Goal: Navigation & Orientation: Find specific page/section

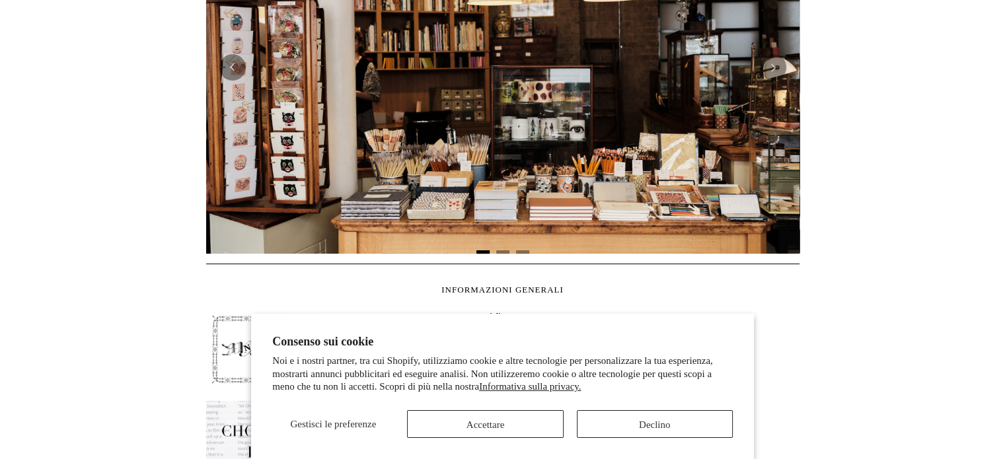
scroll to position [396, 0]
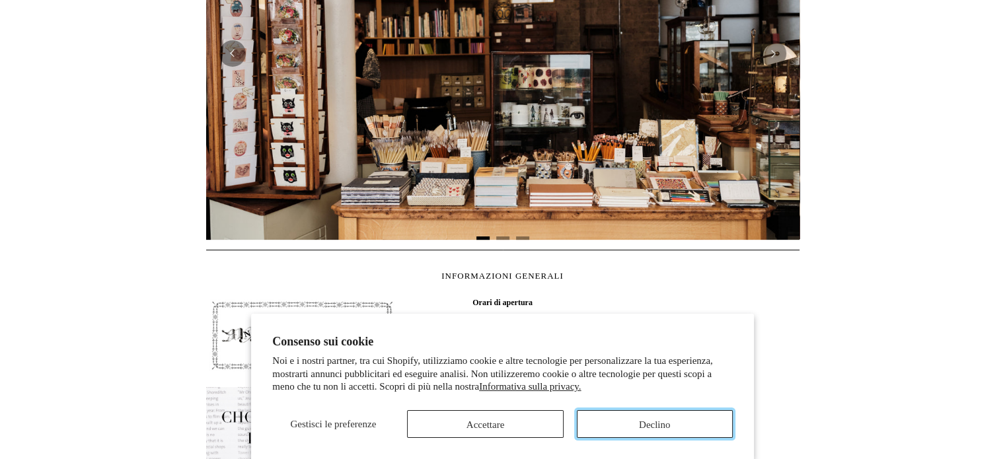
click at [664, 422] on font "Declino" at bounding box center [654, 425] width 31 height 11
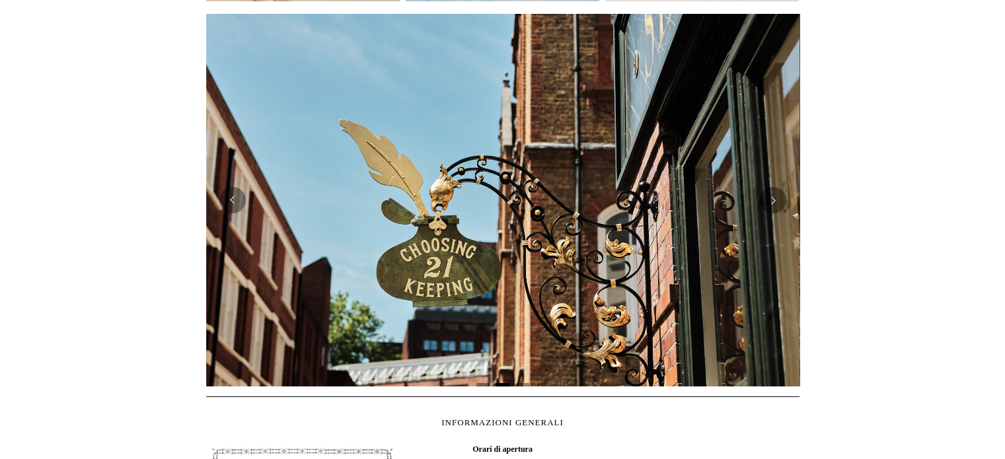
scroll to position [264, 0]
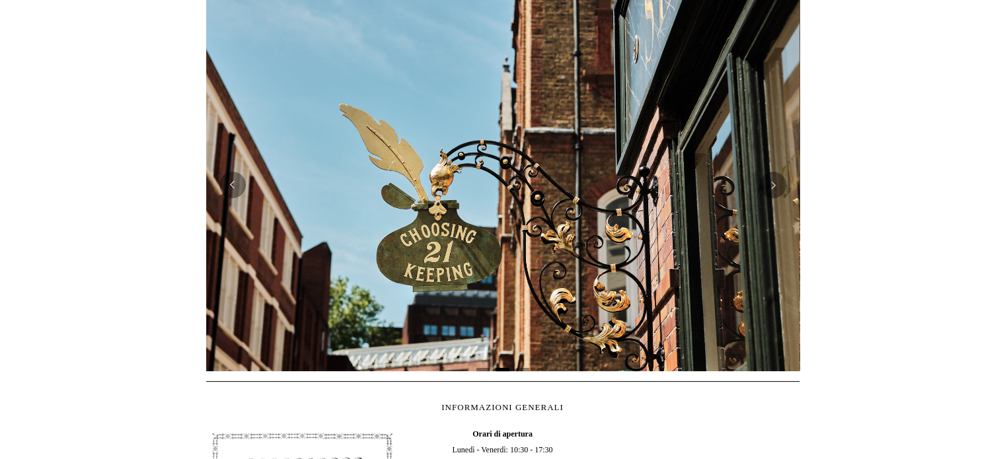
click at [719, 271] on img at bounding box center [502, 185] width 593 height 373
click at [772, 190] on button "Prossimo" at bounding box center [773, 185] width 26 height 26
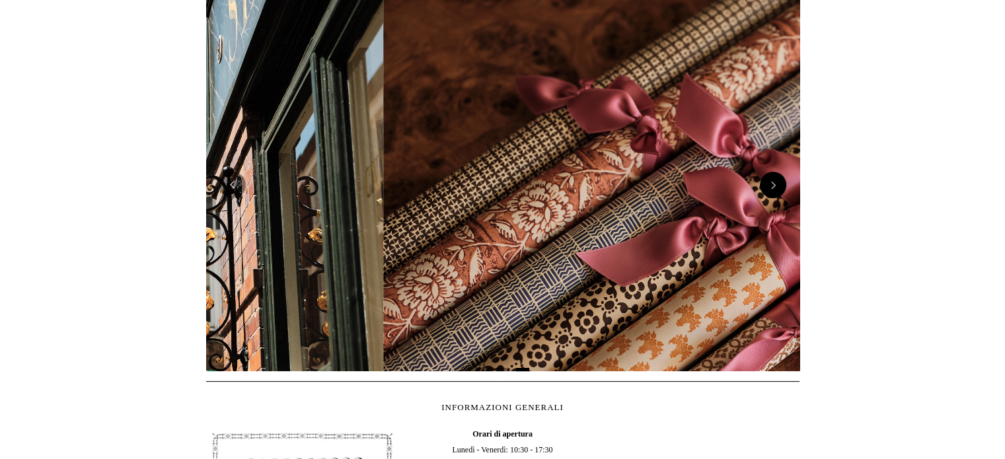
scroll to position [0, 1187]
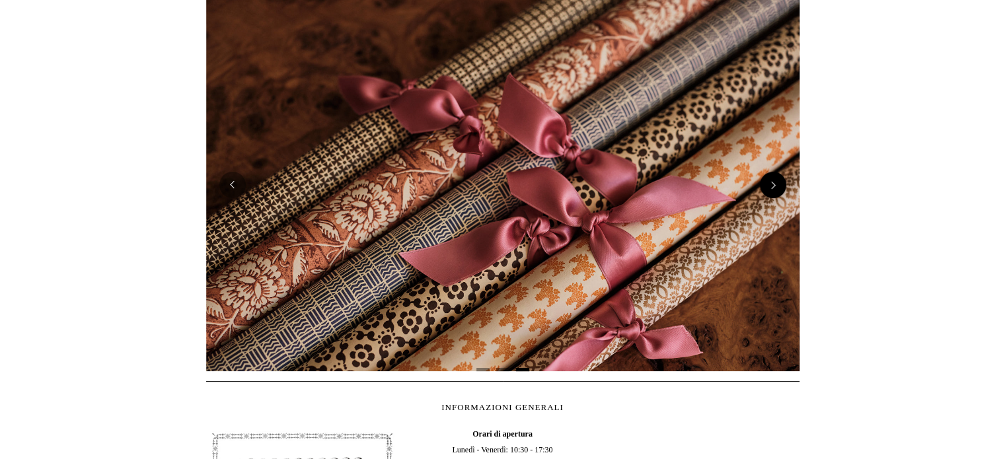
click at [772, 190] on button "Prossimo" at bounding box center [773, 185] width 26 height 26
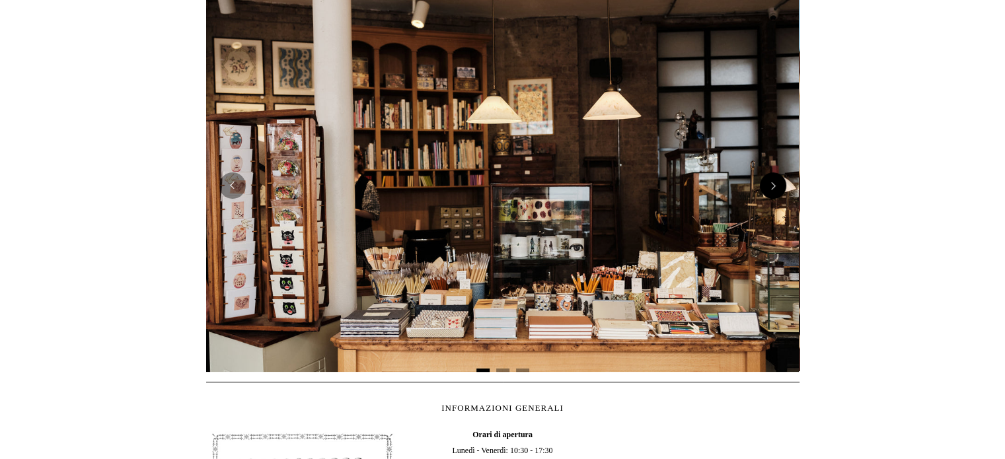
scroll to position [0, 0]
click at [772, 190] on button "Prossimo" at bounding box center [773, 185] width 26 height 26
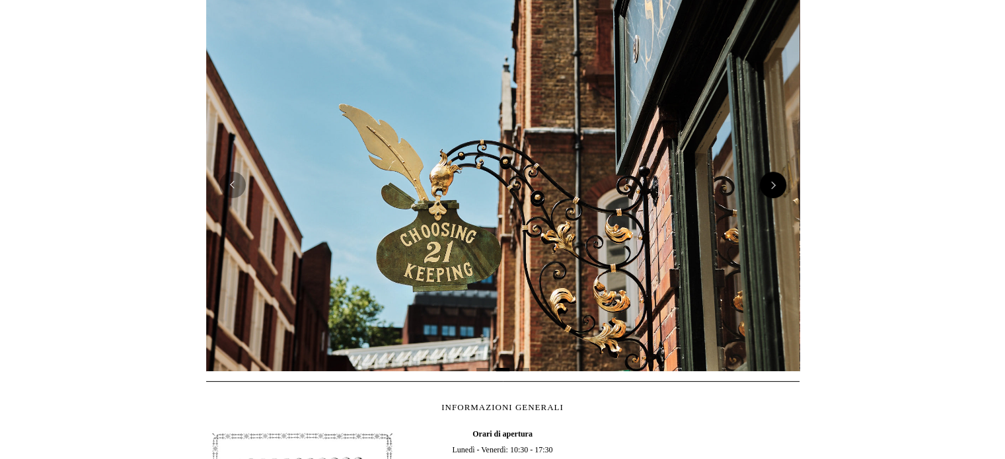
click at [772, 190] on button "Prossimo" at bounding box center [773, 185] width 26 height 26
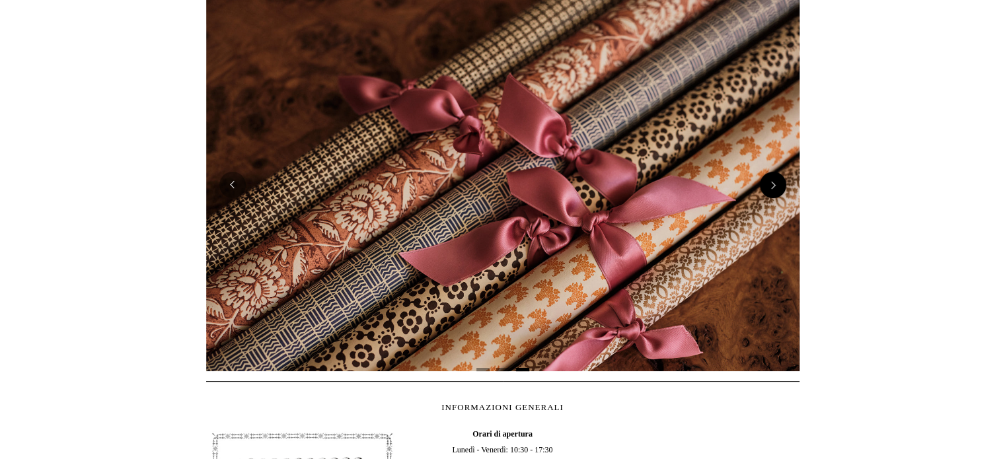
click at [772, 190] on button "Prossimo" at bounding box center [773, 185] width 26 height 26
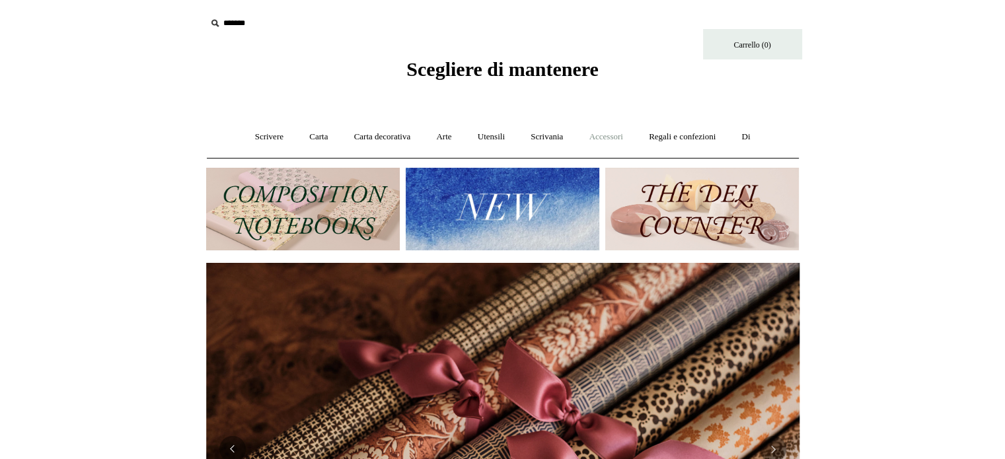
scroll to position [0, 1187]
click at [259, 131] on font "Scrivere" at bounding box center [269, 136] width 28 height 10
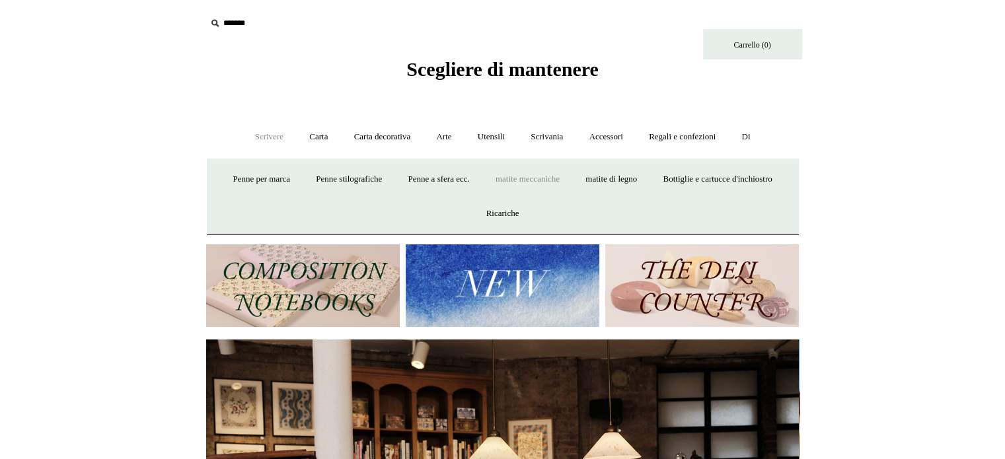
scroll to position [0, 0]
click at [649, 166] on link "matite di legno +" at bounding box center [610, 179] width 75 height 35
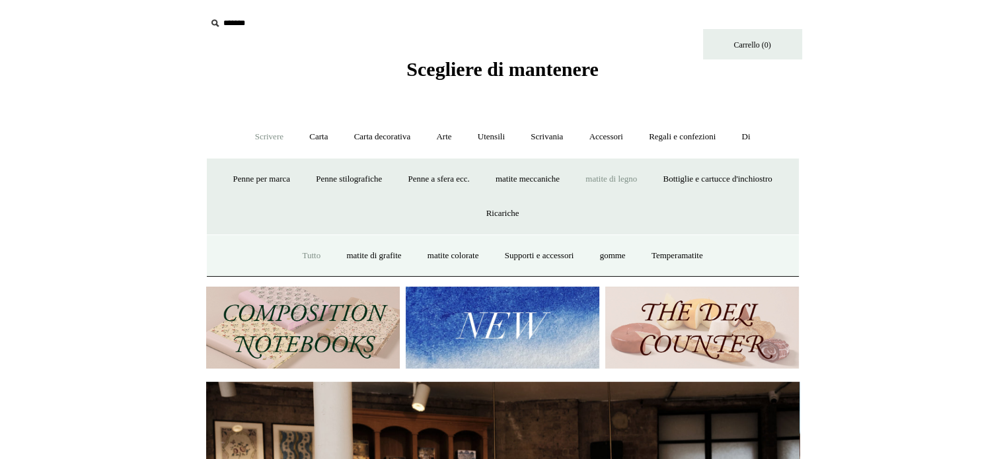
click at [302, 258] on font "Tutto" at bounding box center [311, 255] width 18 height 10
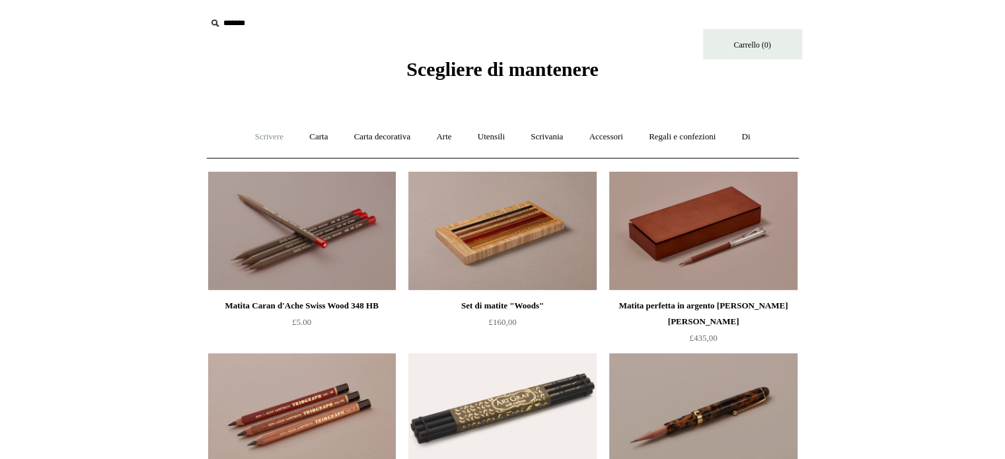
click at [255, 140] on font "Scrivere" at bounding box center [269, 136] width 28 height 10
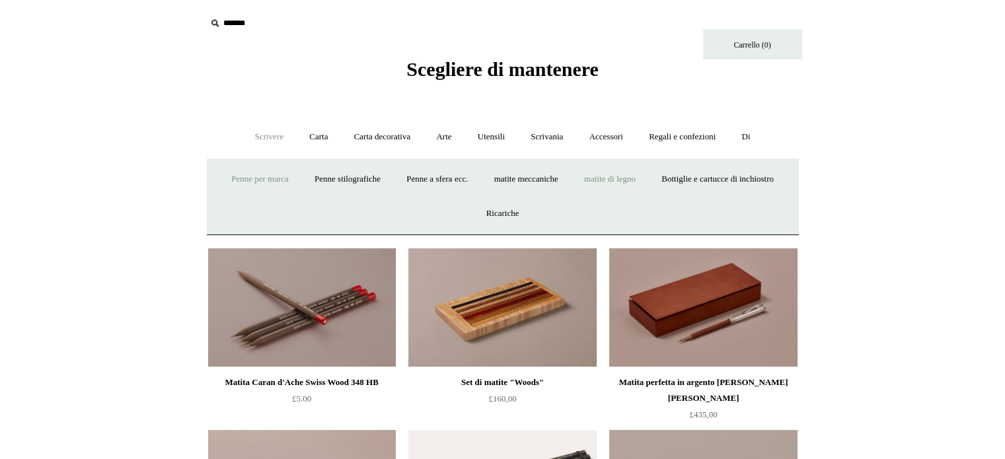
click at [289, 178] on font "Penne per marca" at bounding box center [259, 179] width 57 height 10
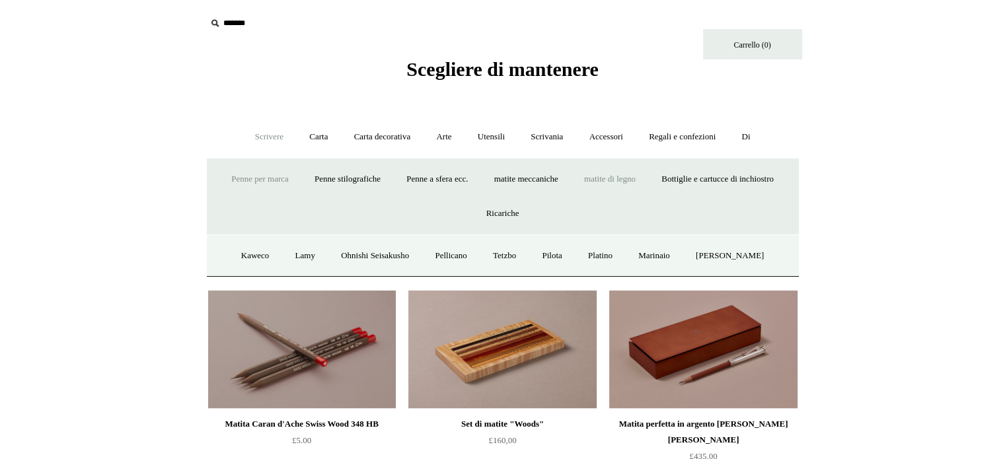
click at [289, 178] on font "Penne per marca" at bounding box center [259, 179] width 57 height 10
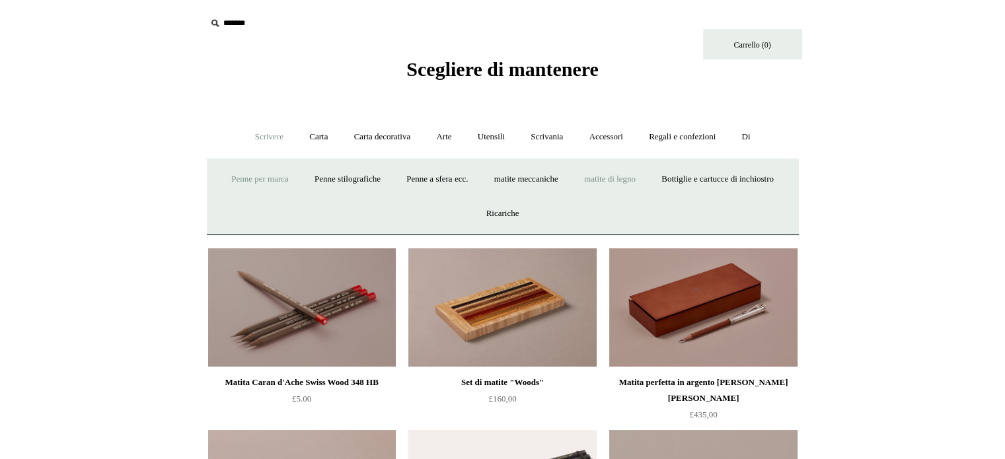
click at [289, 178] on font "Penne per marca" at bounding box center [259, 179] width 57 height 10
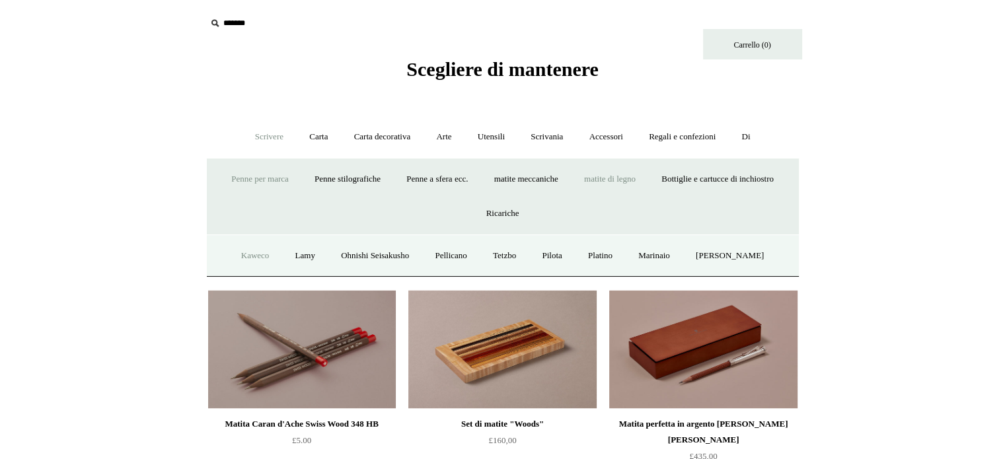
click at [261, 256] on font "Kaweco" at bounding box center [255, 255] width 28 height 10
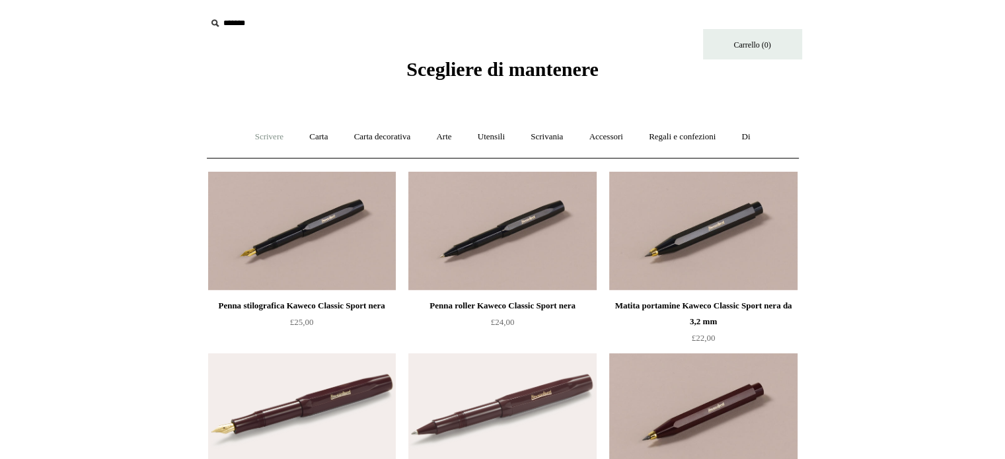
click at [256, 126] on link "Scrivere +" at bounding box center [269, 137] width 52 height 35
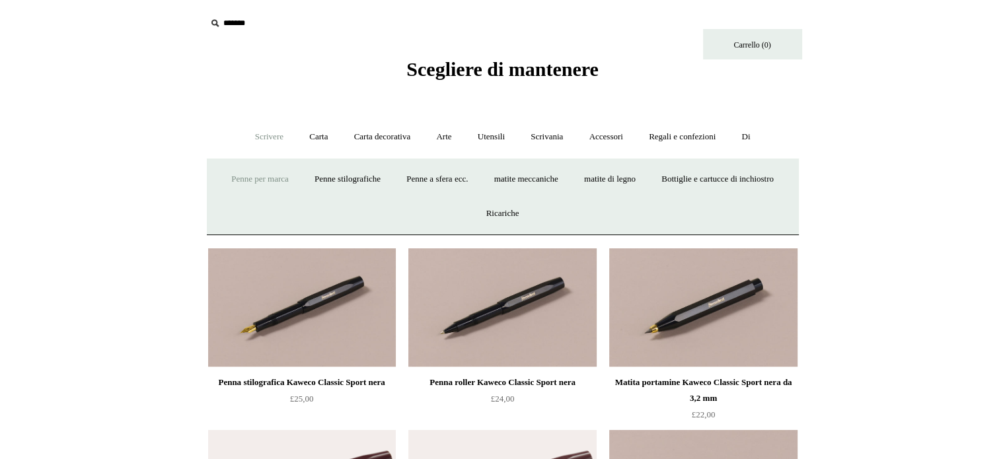
click at [293, 186] on link "Penne per marca +" at bounding box center [259, 179] width 81 height 35
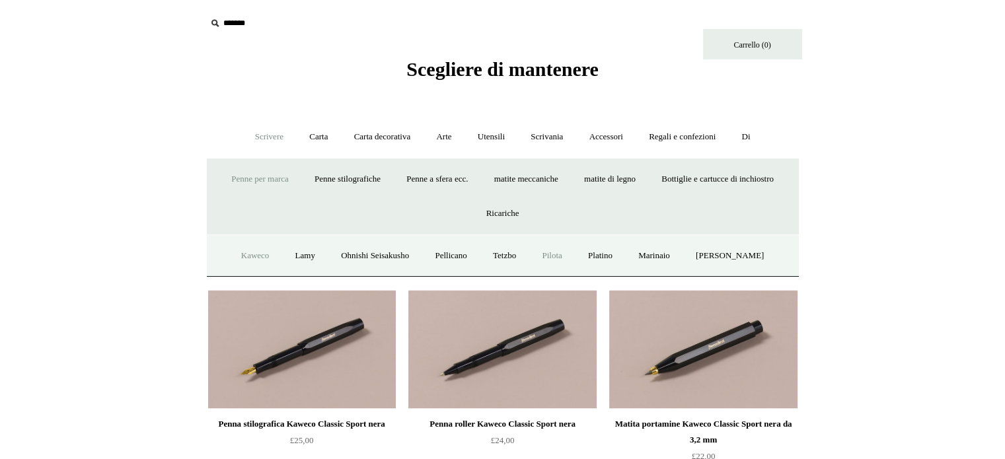
click at [562, 255] on font "Pilota" at bounding box center [552, 255] width 20 height 10
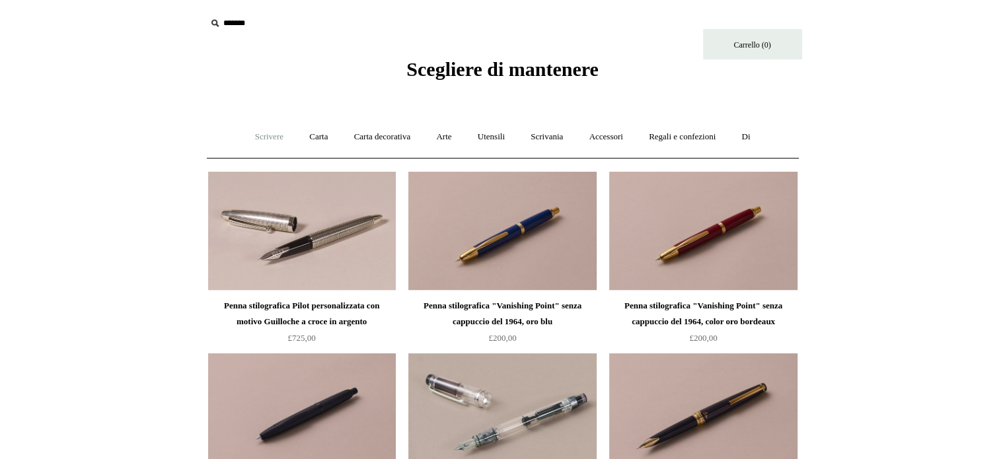
click at [262, 136] on font "Scrivere" at bounding box center [269, 136] width 28 height 10
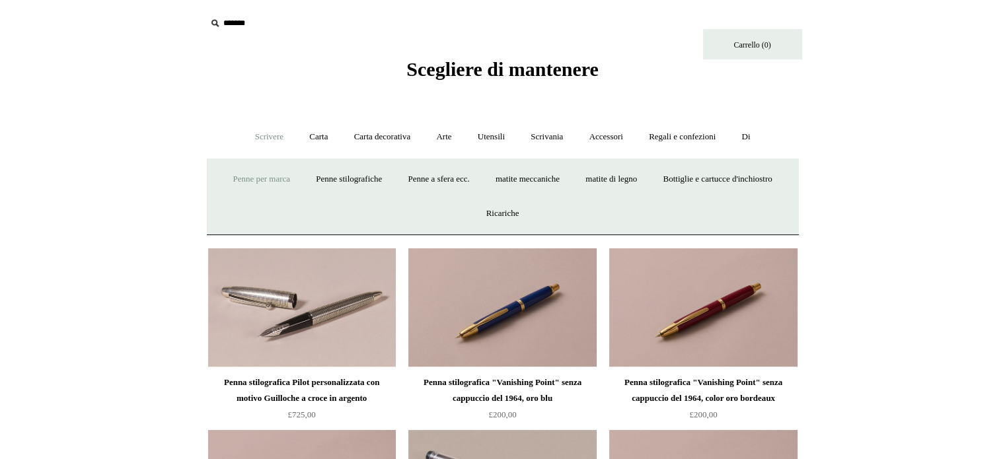
click at [290, 178] on font "Penne per marca" at bounding box center [261, 179] width 57 height 10
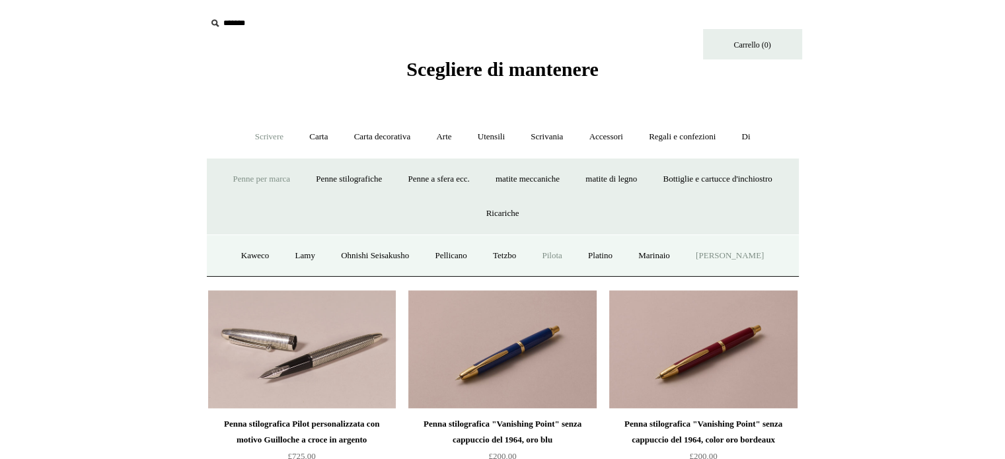
click at [753, 266] on link "[PERSON_NAME]" at bounding box center [730, 256] width 92 height 35
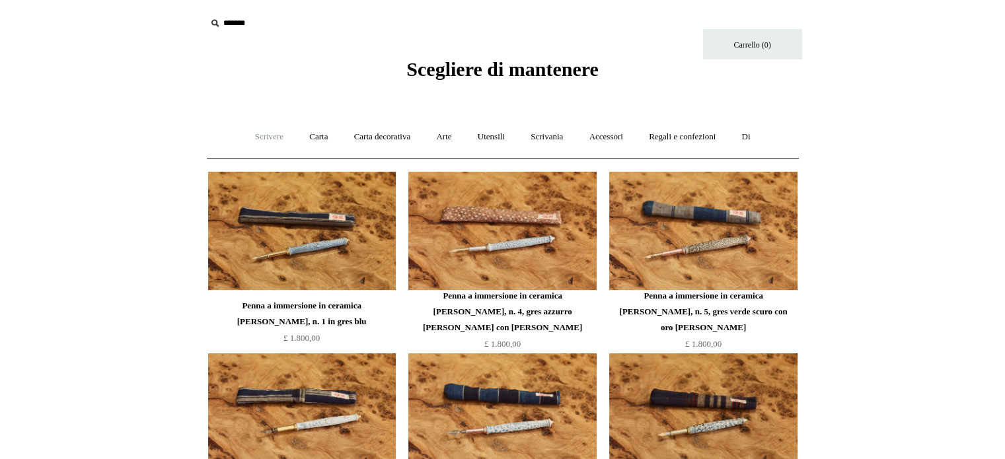
click at [243, 139] on link "Scrivere +" at bounding box center [269, 137] width 52 height 35
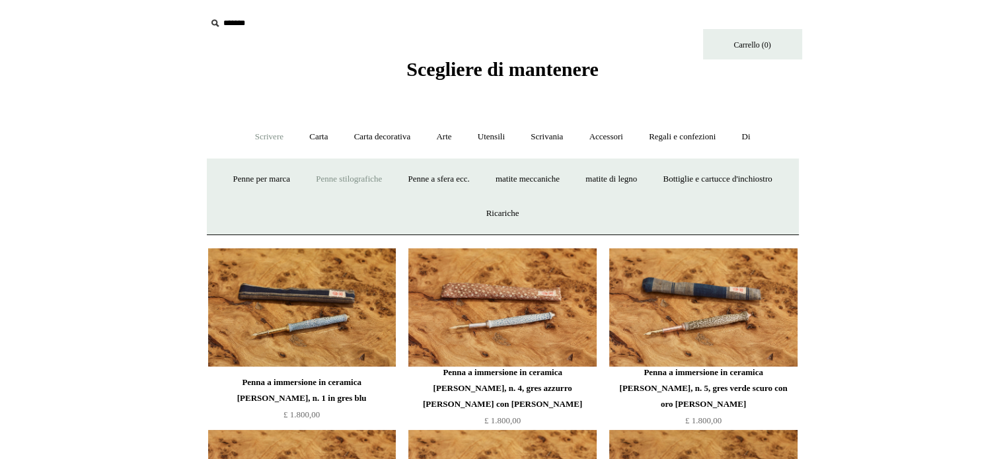
click at [382, 182] on font "Penne stilografiche" at bounding box center [349, 179] width 66 height 10
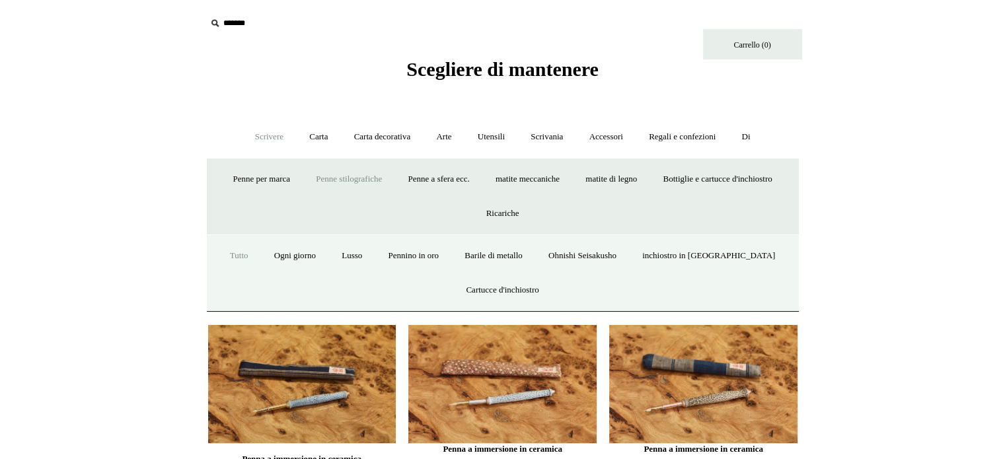
click at [246, 257] on font "Tutto" at bounding box center [239, 255] width 18 height 10
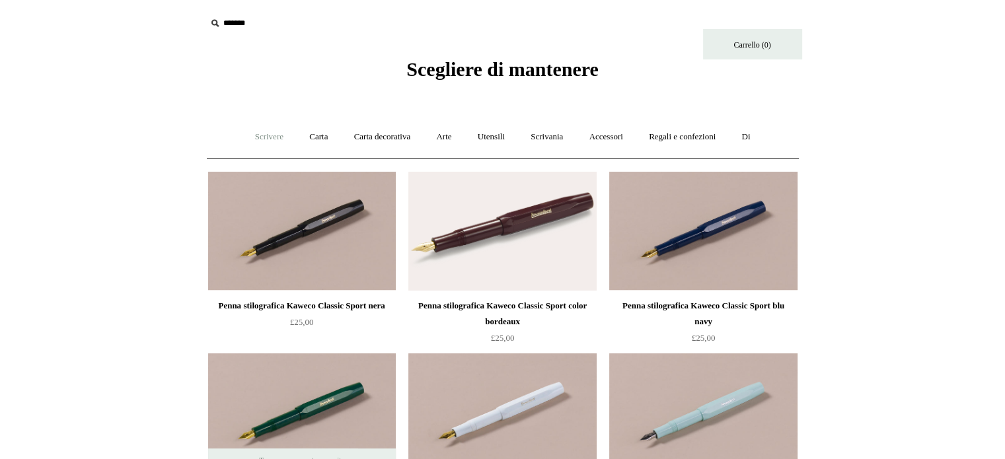
click at [270, 130] on link "Scrivere +" at bounding box center [269, 137] width 52 height 35
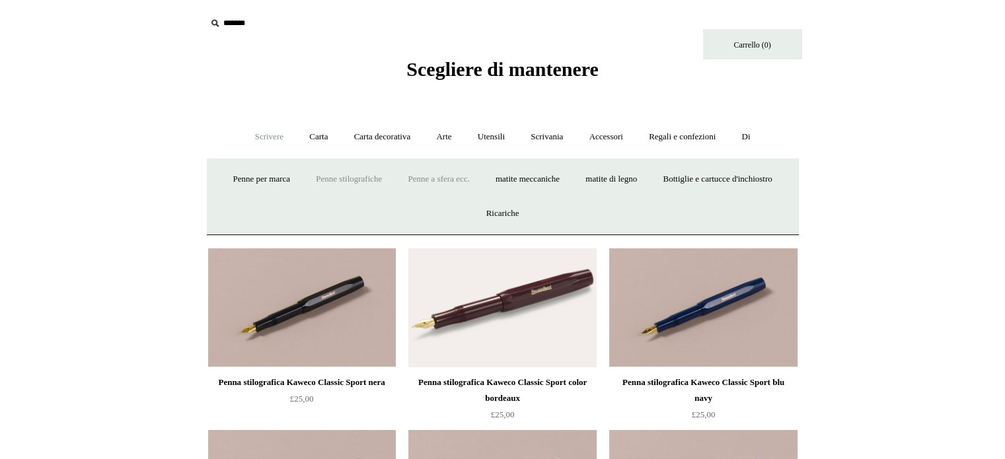
click at [482, 184] on link "Penne a sfera ecc. +" at bounding box center [438, 179] width 85 height 35
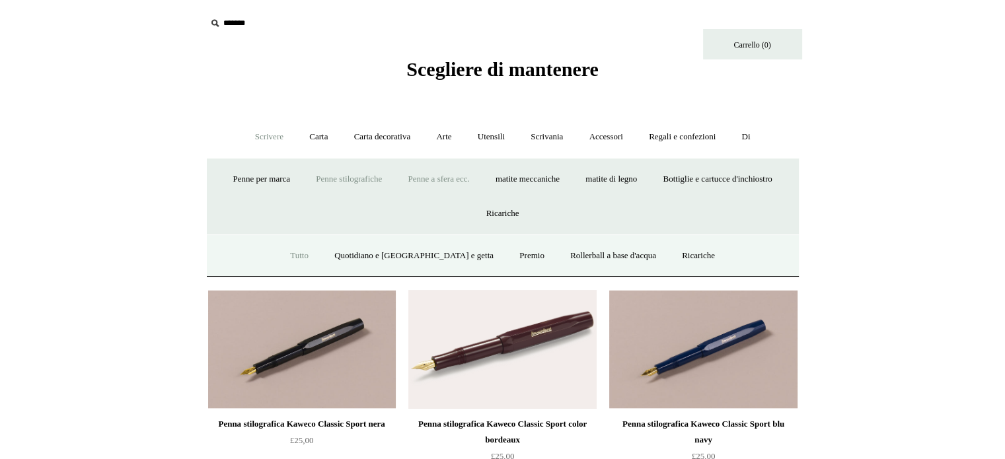
click at [320, 249] on link "Tutto" at bounding box center [299, 256] width 42 height 35
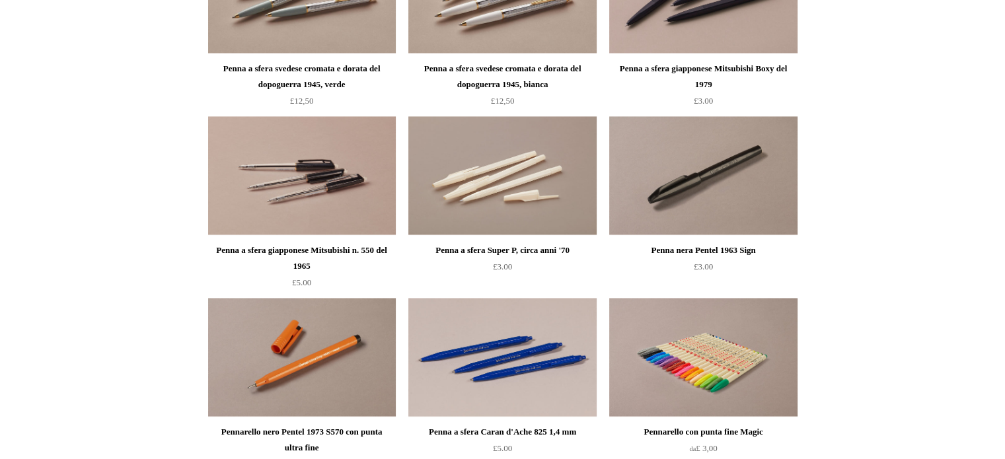
scroll to position [2114, 0]
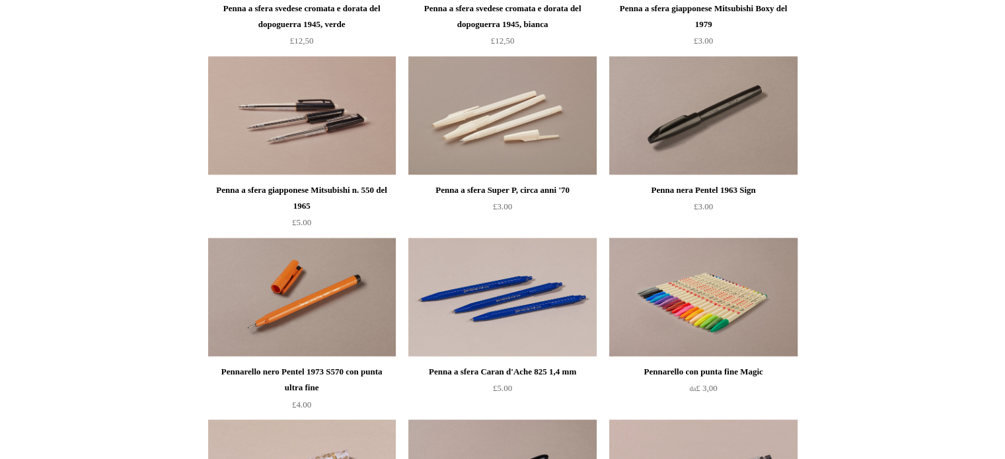
click at [724, 338] on img at bounding box center [703, 297] width 188 height 119
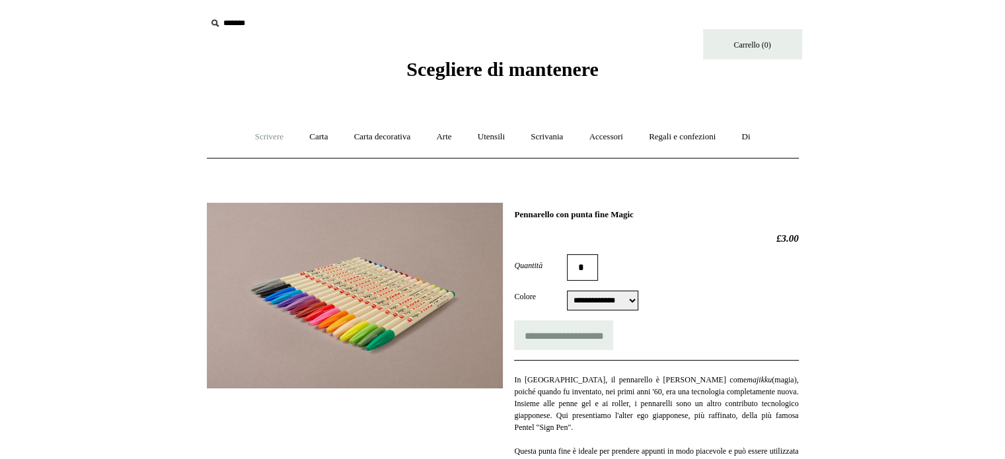
click at [255, 131] on font "Scrivere" at bounding box center [269, 136] width 28 height 10
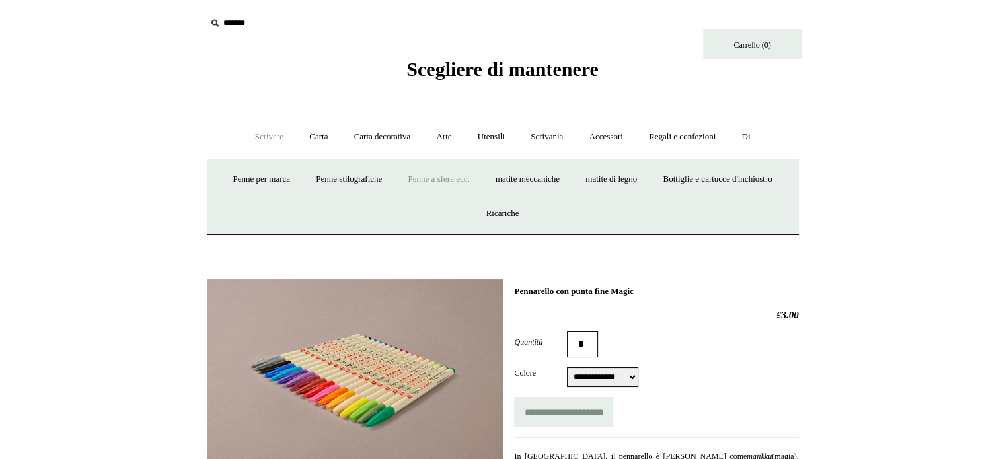
click at [470, 181] on font "Penne a sfera ecc." at bounding box center [438, 179] width 61 height 10
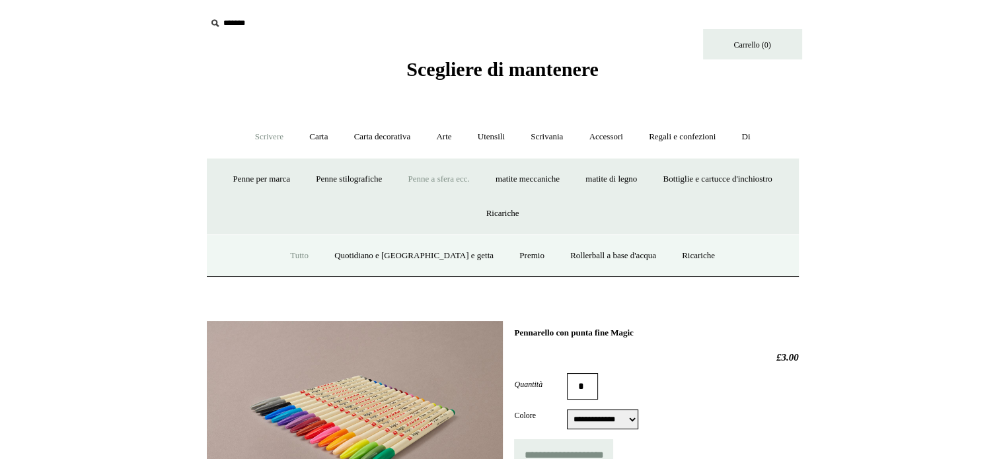
click at [309, 254] on font "Tutto" at bounding box center [299, 255] width 18 height 10
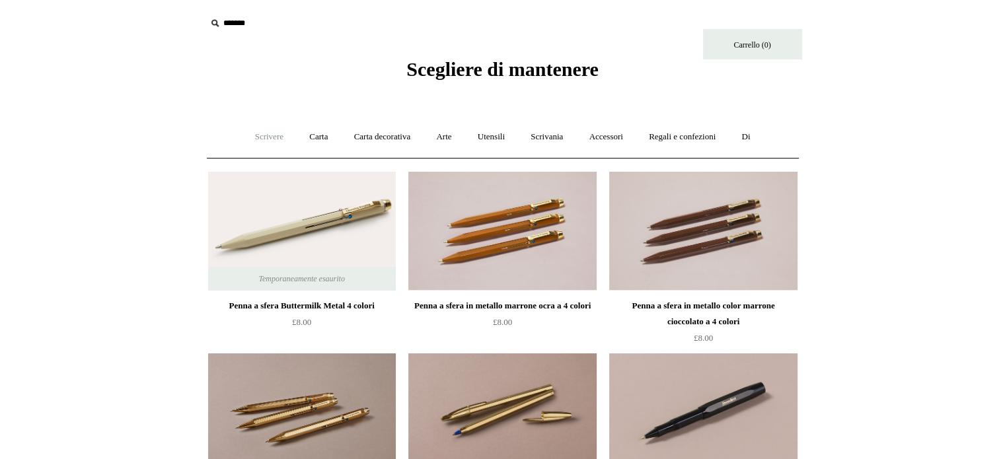
click at [254, 130] on link "Scrivere +" at bounding box center [269, 137] width 52 height 35
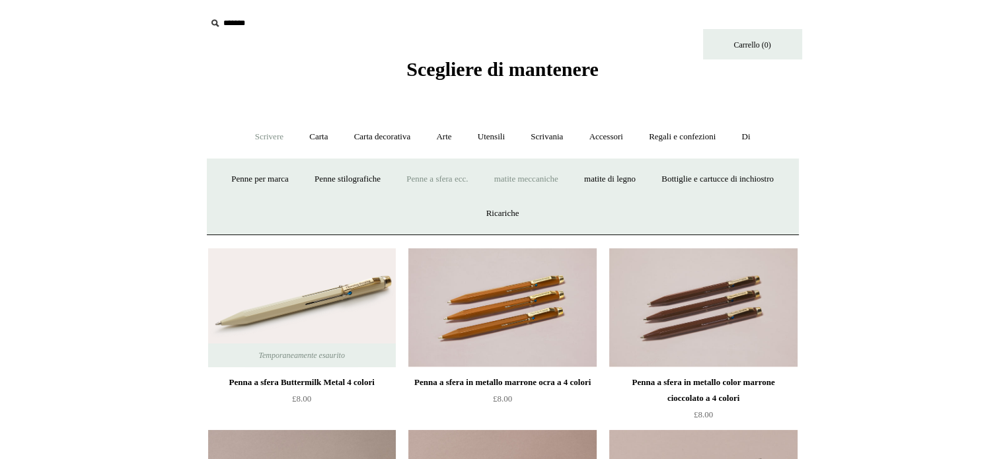
click at [558, 178] on font "matite meccaniche" at bounding box center [526, 179] width 64 height 10
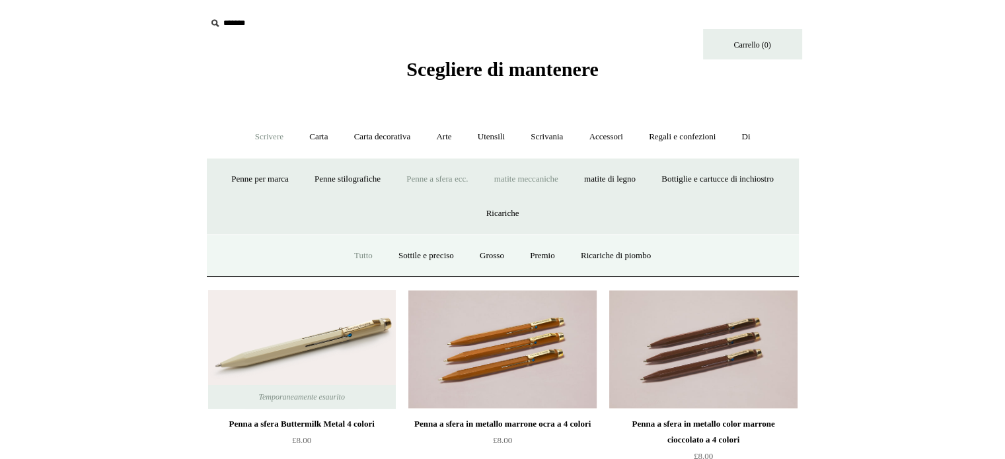
click at [356, 250] on font "Tutto" at bounding box center [363, 255] width 18 height 10
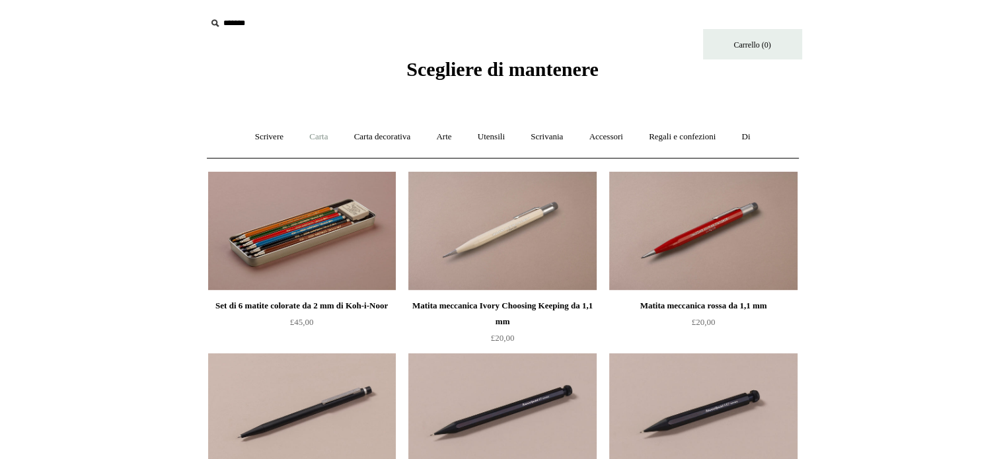
click at [306, 130] on link "Carta +" at bounding box center [318, 137] width 42 height 35
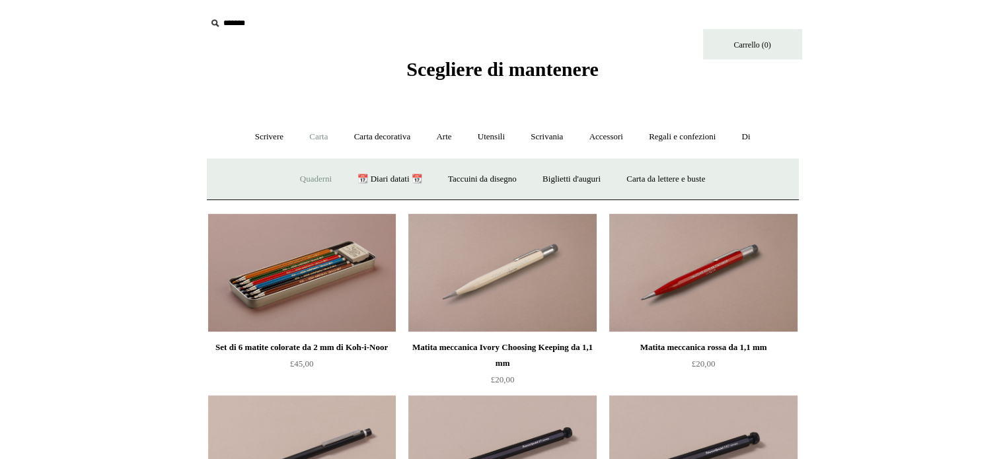
click at [305, 170] on link "Quaderni +" at bounding box center [315, 179] width 55 height 35
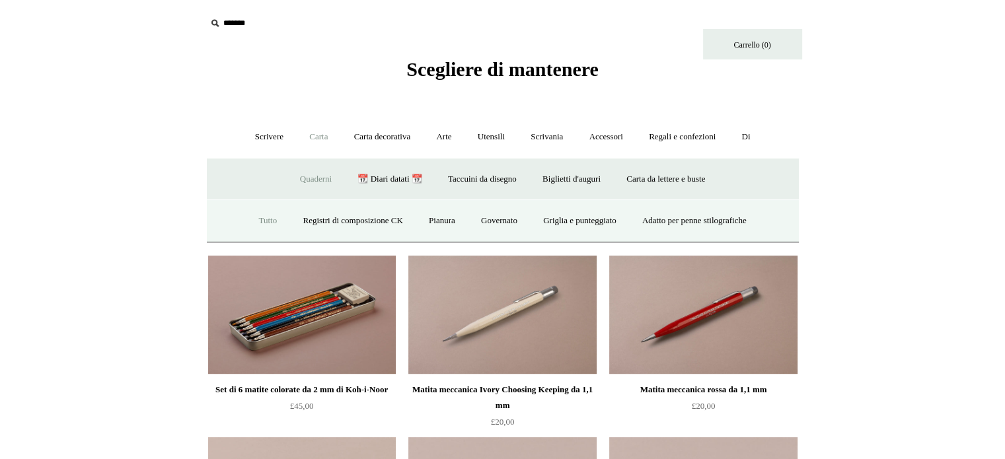
click at [264, 212] on link "Tutto" at bounding box center [267, 220] width 42 height 35
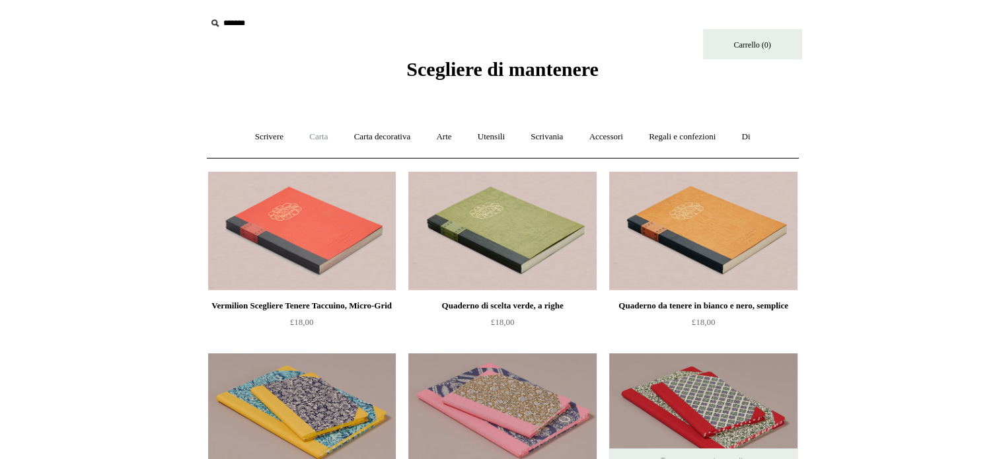
click at [309, 137] on font "Carta" at bounding box center [318, 136] width 18 height 10
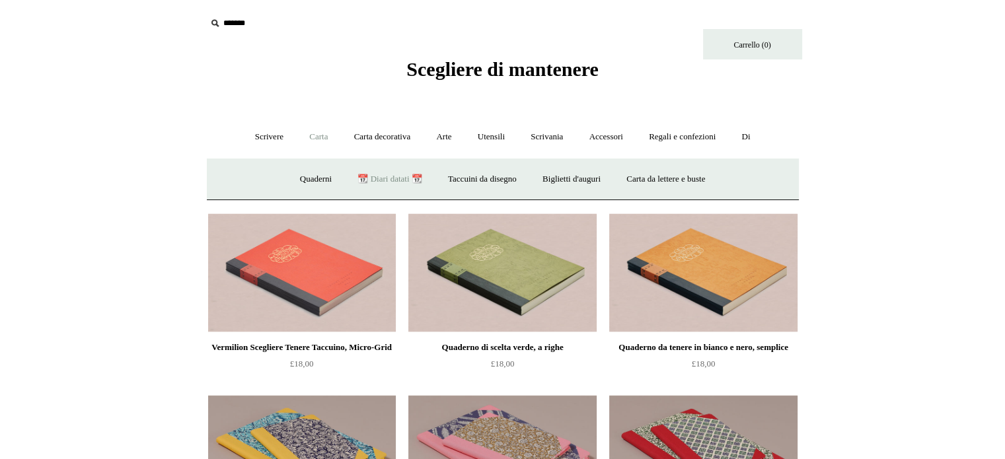
click at [385, 174] on font "📆 Diari datati 📆" at bounding box center [389, 179] width 64 height 10
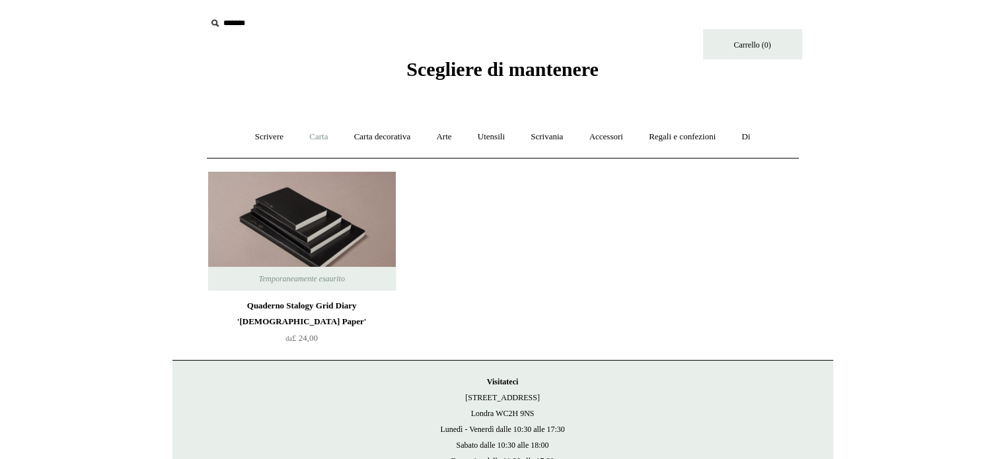
click at [313, 142] on link "Carta +" at bounding box center [318, 137] width 42 height 35
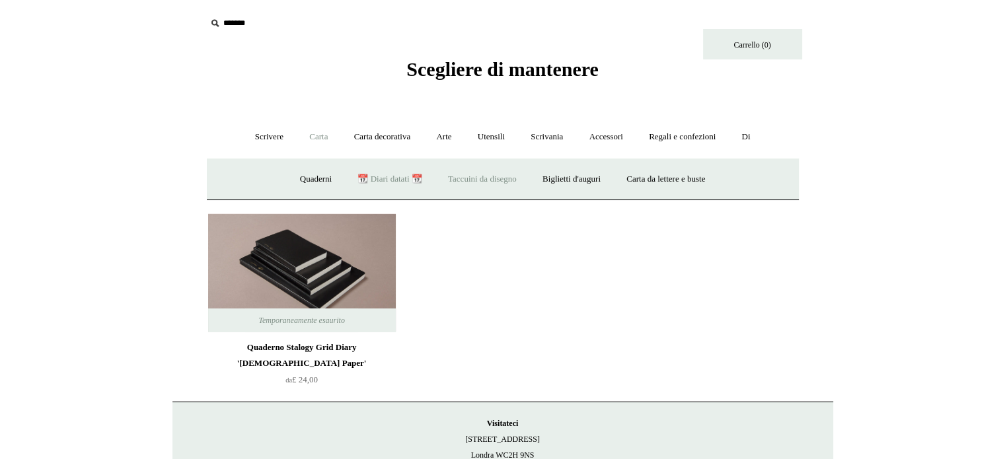
click at [474, 182] on font "Taccuini da disegno" at bounding box center [482, 179] width 69 height 10
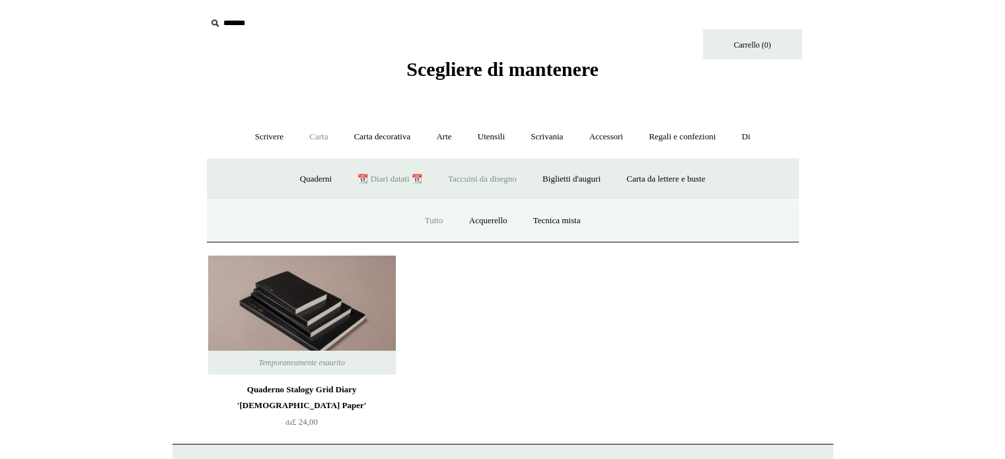
click at [431, 212] on link "Tutto" at bounding box center [434, 220] width 42 height 35
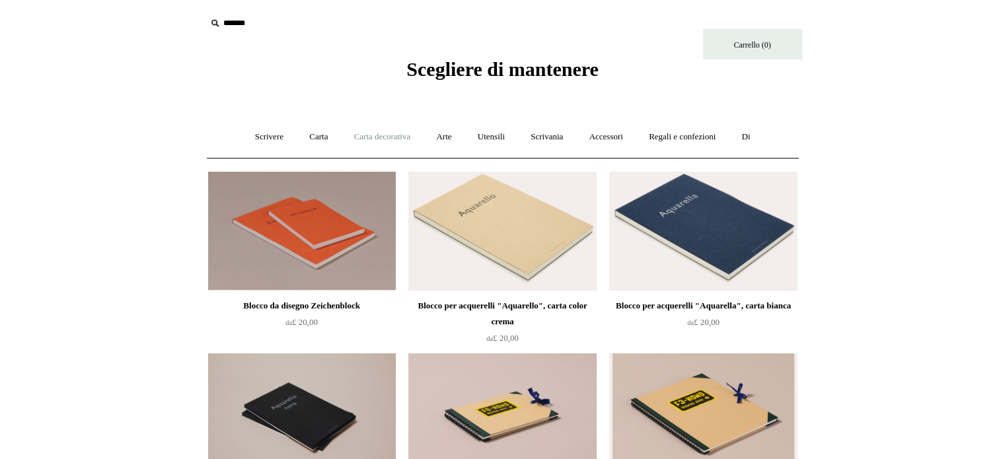
click at [416, 137] on link "Carta decorativa +" at bounding box center [382, 137] width 81 height 35
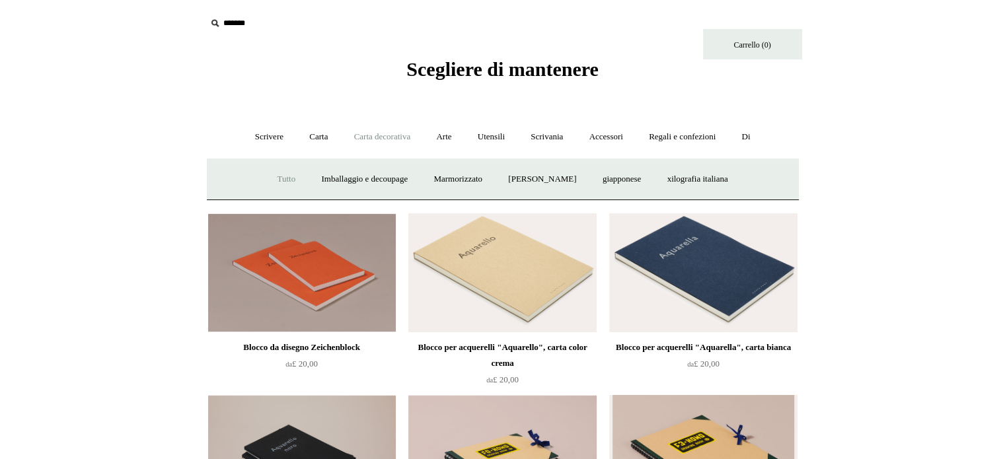
click at [272, 187] on link "Tutto" at bounding box center [286, 179] width 42 height 35
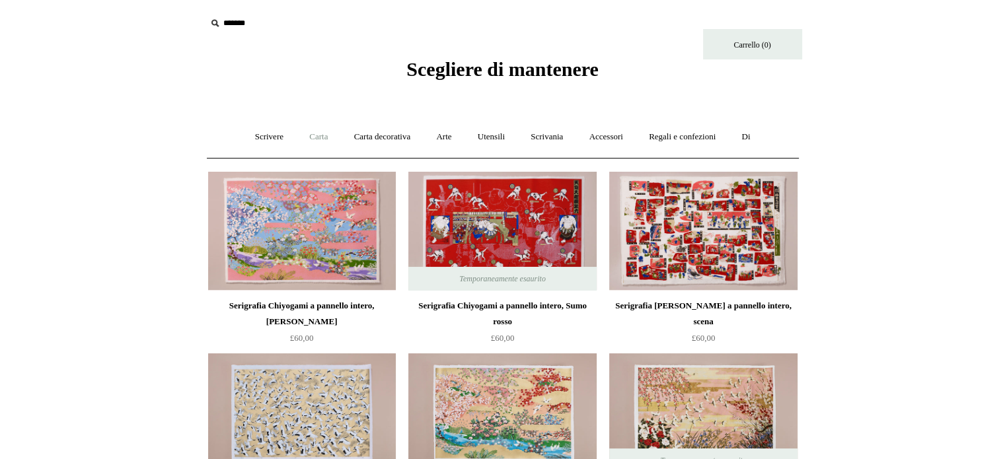
click at [309, 135] on font "Carta" at bounding box center [318, 136] width 18 height 10
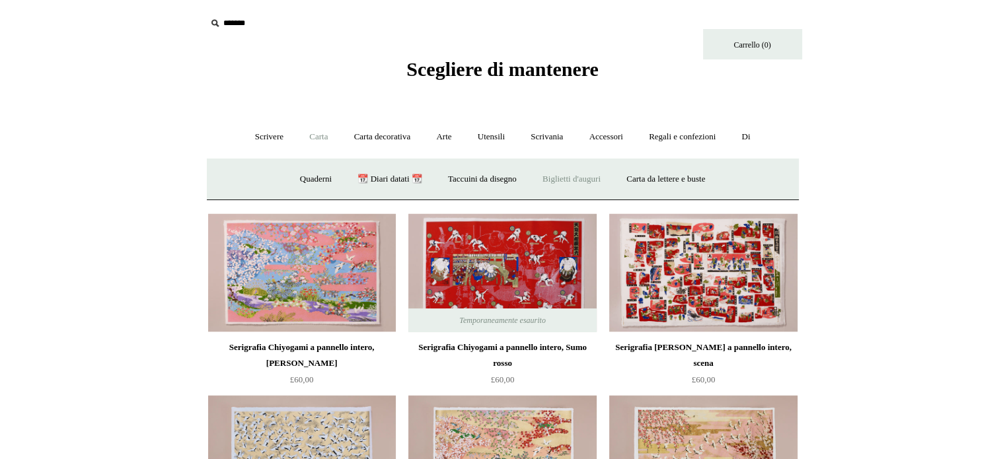
click at [561, 187] on link "Biglietti d'auguri +" at bounding box center [572, 179] width 82 height 35
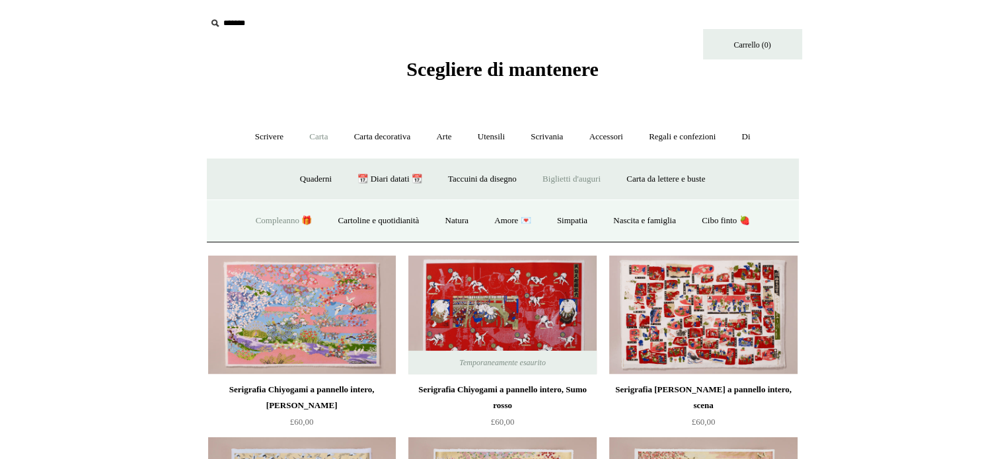
click at [303, 223] on link "Compleanno 🎁" at bounding box center [284, 220] width 81 height 35
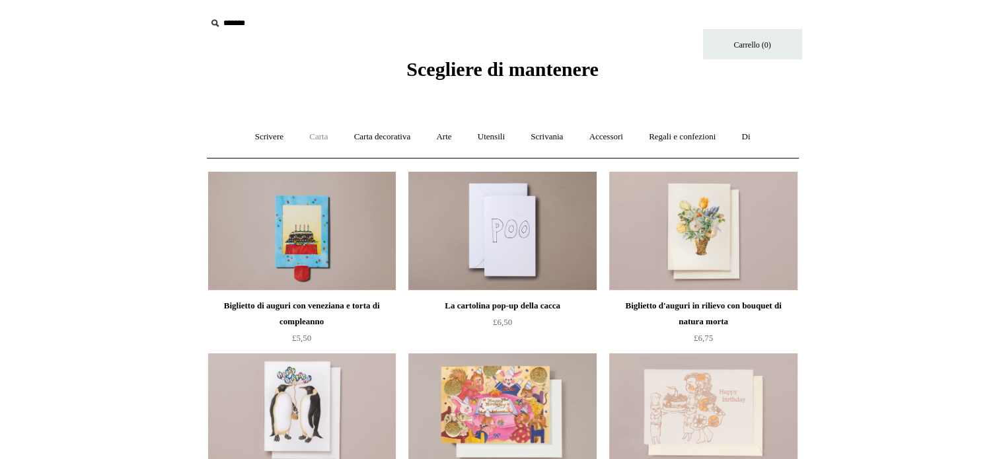
click at [314, 134] on font "Carta" at bounding box center [318, 136] width 18 height 10
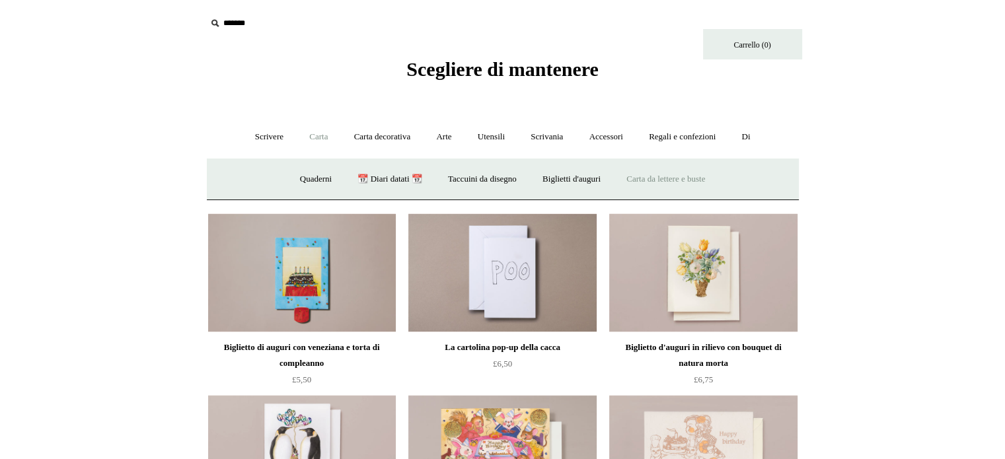
click at [661, 180] on font "Carta da lettere e buste" at bounding box center [665, 179] width 79 height 10
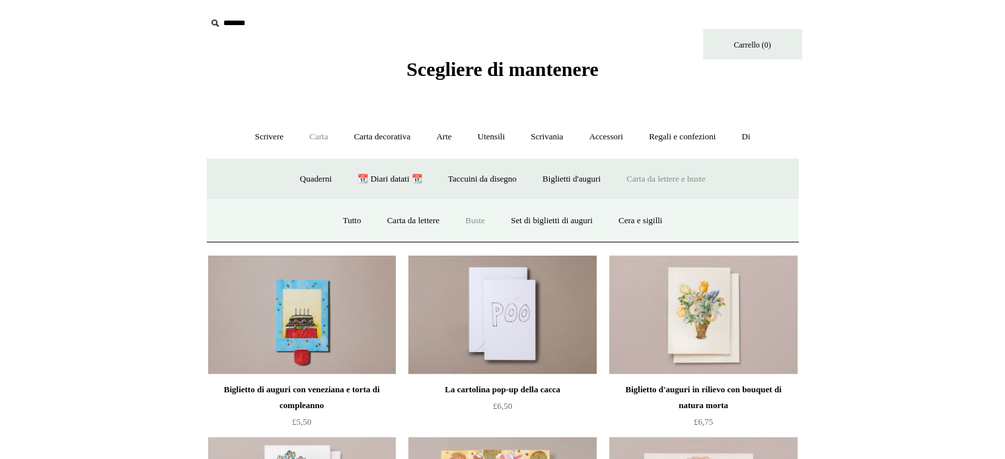
click at [462, 213] on link "Buste" at bounding box center [475, 220] width 44 height 35
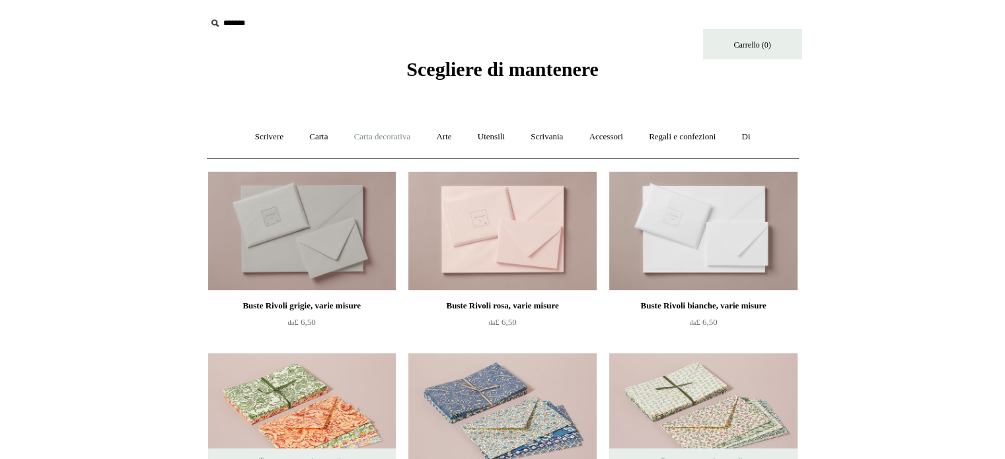
click at [367, 139] on font "Carta decorativa" at bounding box center [382, 136] width 57 height 10
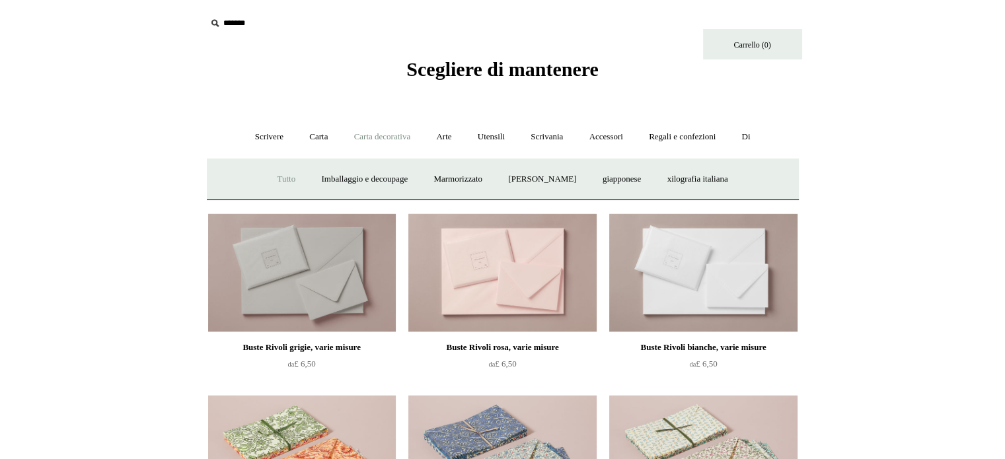
click at [277, 180] on font "Tutto" at bounding box center [286, 179] width 18 height 10
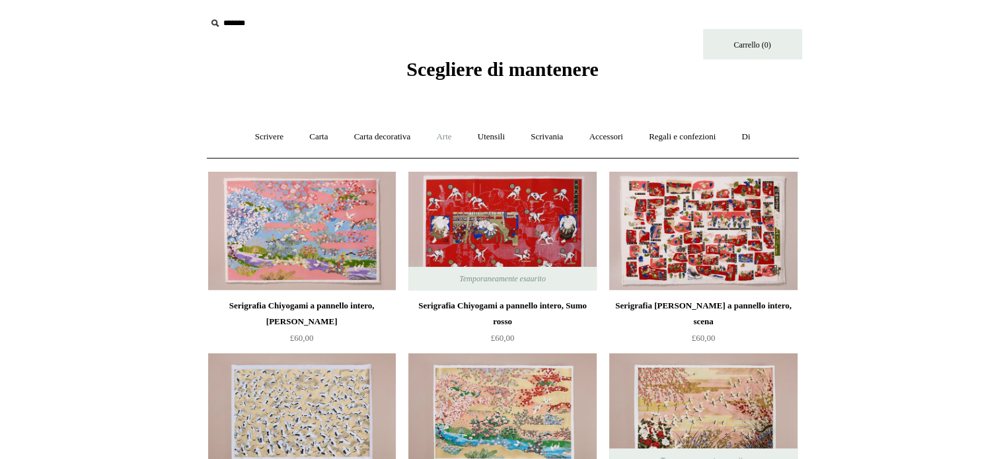
click at [449, 138] on font "Arte" at bounding box center [443, 136] width 15 height 10
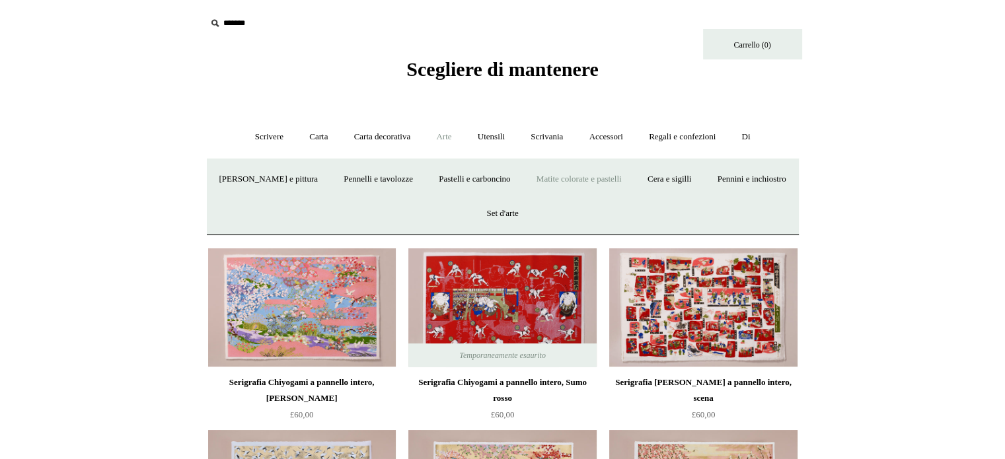
click at [582, 185] on link "Matite colorate e pastelli" at bounding box center [579, 179] width 109 height 35
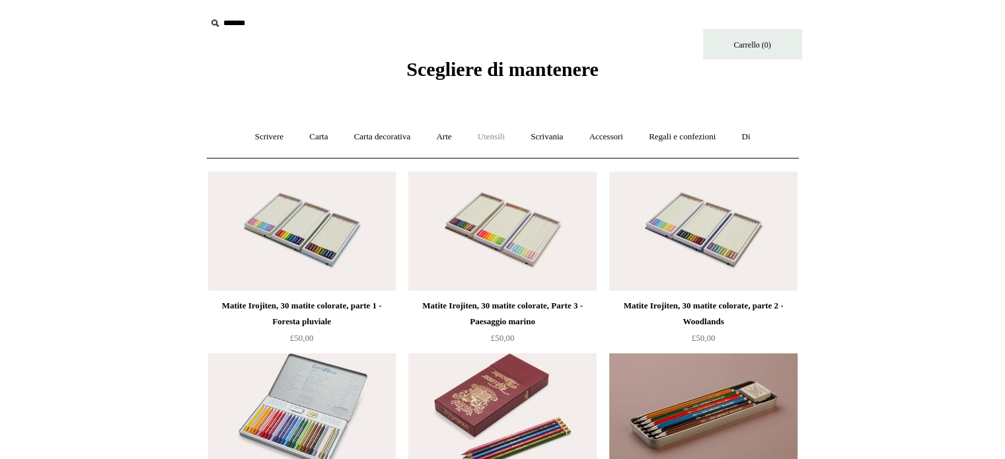
click at [470, 136] on link "Utensili +" at bounding box center [491, 137] width 51 height 35
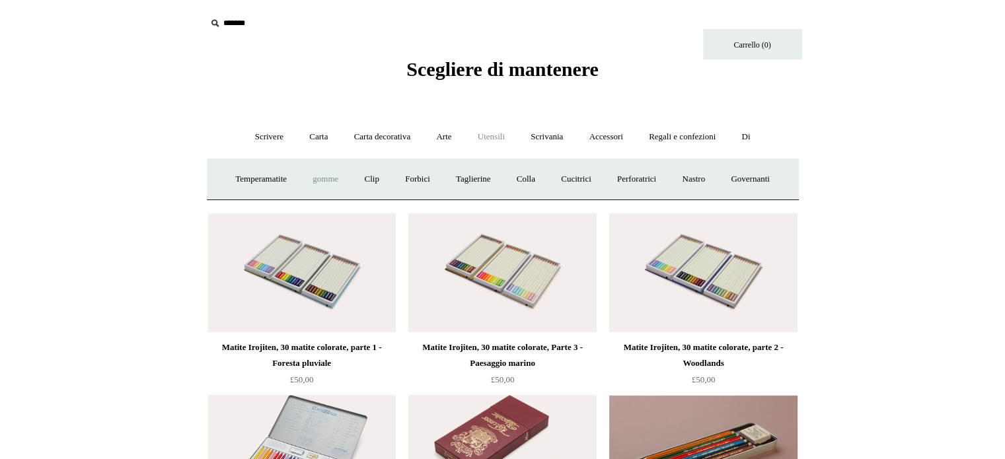
click at [303, 176] on link "gomme" at bounding box center [326, 179] width 50 height 35
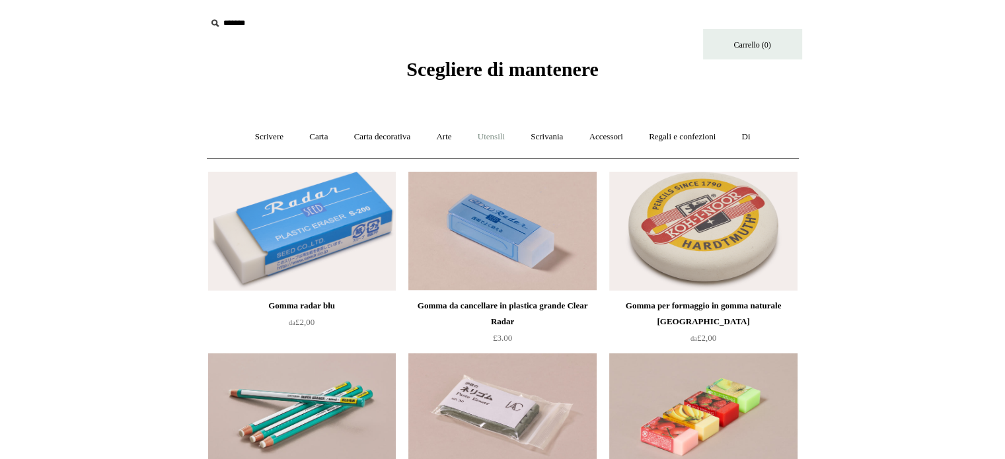
click at [516, 143] on link "Utensili +" at bounding box center [491, 137] width 51 height 35
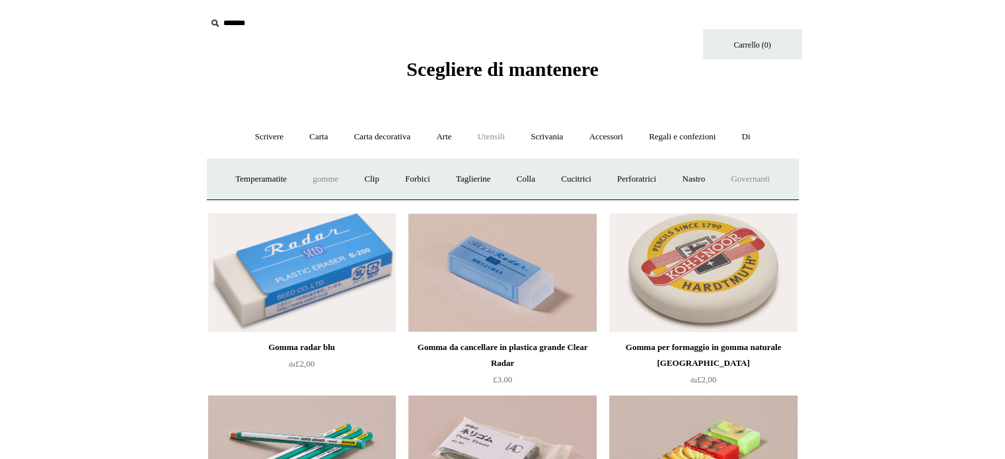
click at [769, 179] on font "Governanti" at bounding box center [750, 179] width 38 height 10
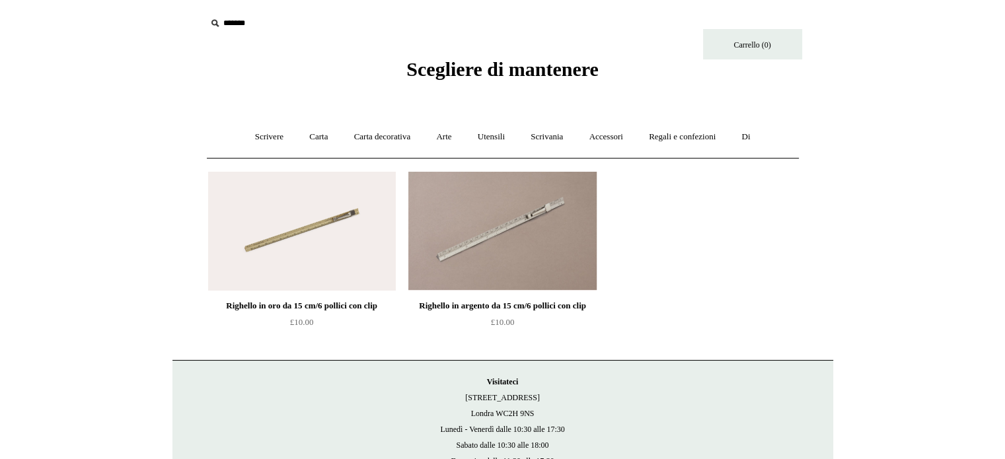
click at [515, 240] on img at bounding box center [502, 231] width 188 height 119
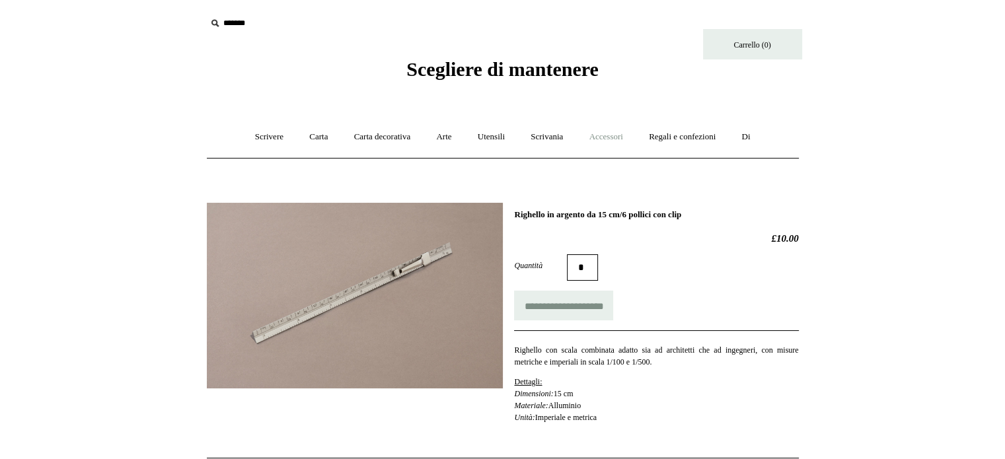
click at [623, 139] on font "Accessori" at bounding box center [606, 136] width 34 height 10
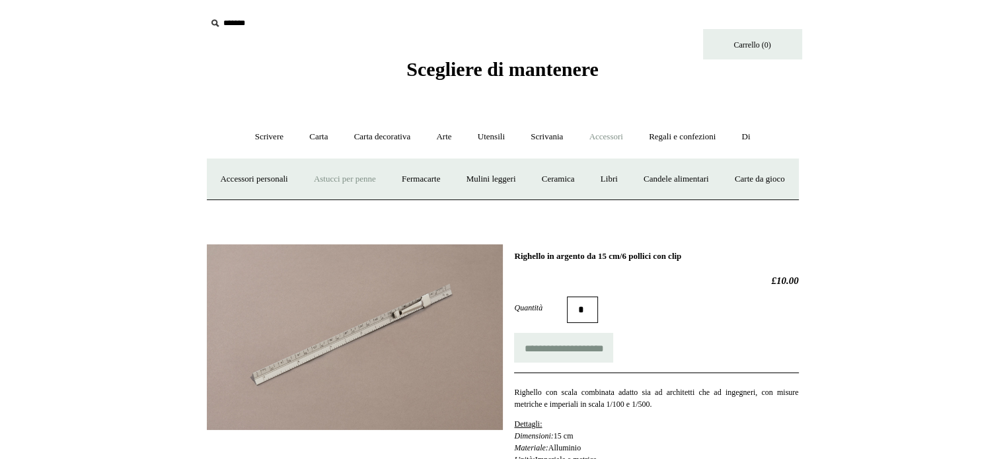
click at [346, 177] on font "Astucci per penne" at bounding box center [345, 179] width 62 height 10
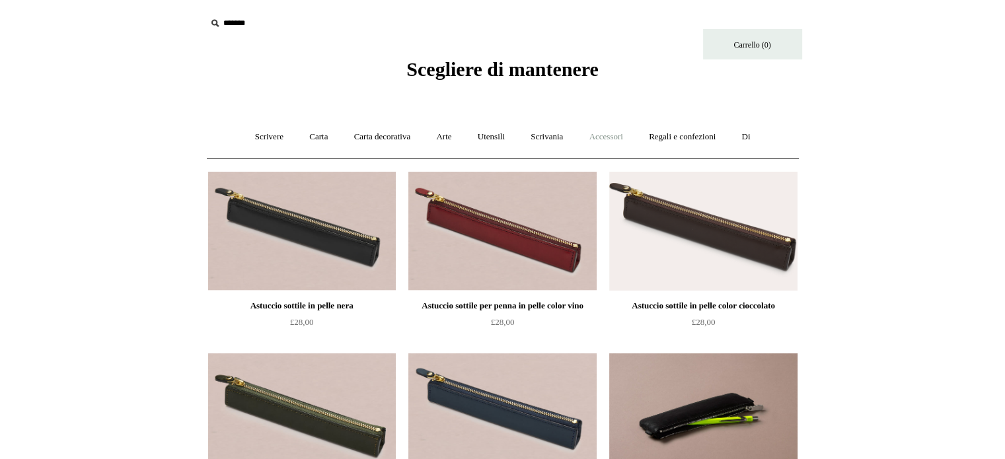
click at [612, 142] on link "Accessori +" at bounding box center [605, 137] width 57 height 35
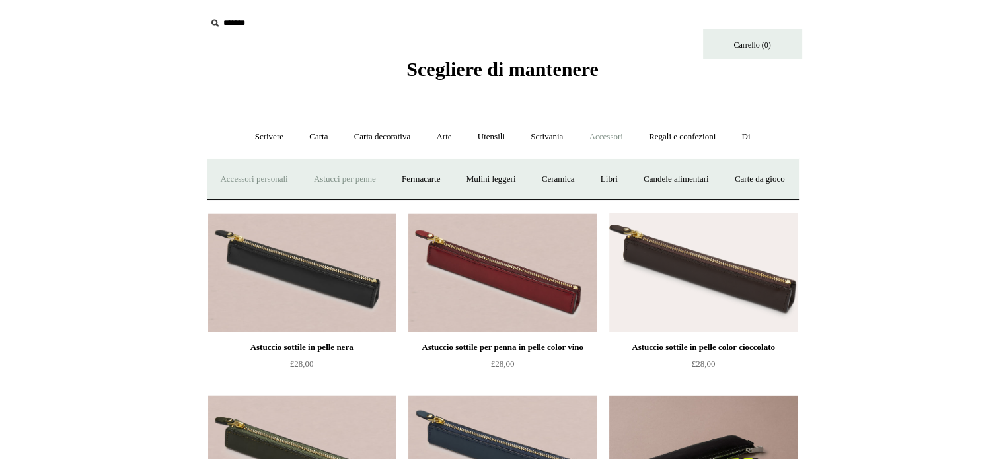
click at [262, 176] on font "Accessori personali" at bounding box center [253, 179] width 67 height 10
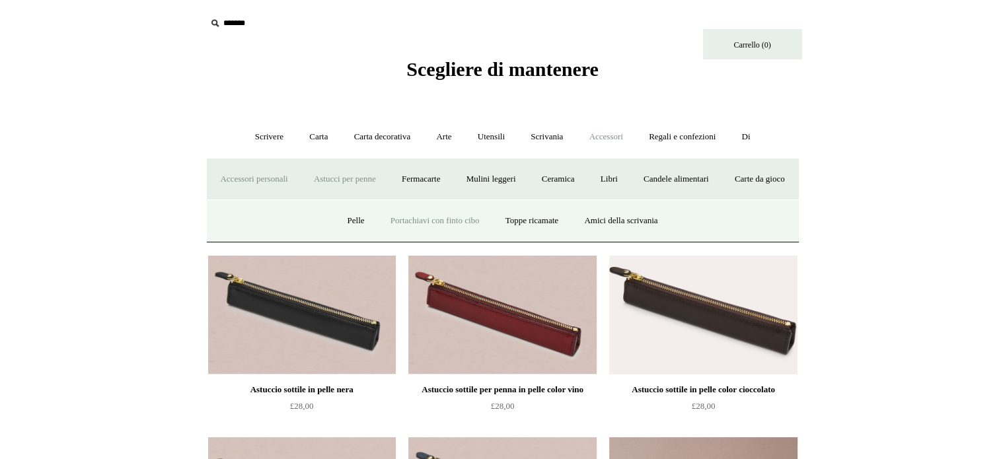
click at [410, 225] on font "Portachiavi con finto cibo" at bounding box center [434, 220] width 89 height 10
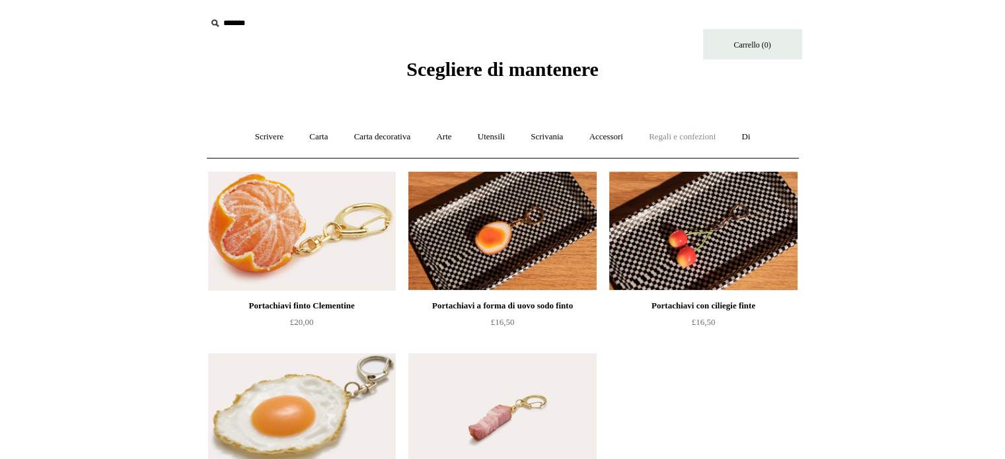
click at [669, 135] on font "Regali e confezioni" at bounding box center [682, 136] width 67 height 10
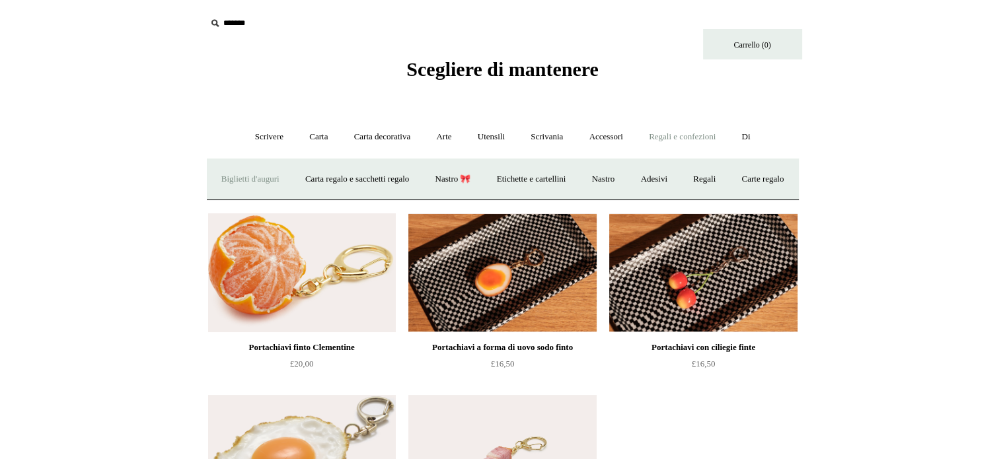
click at [266, 176] on font "Biglietti d'auguri" at bounding box center [250, 179] width 58 height 10
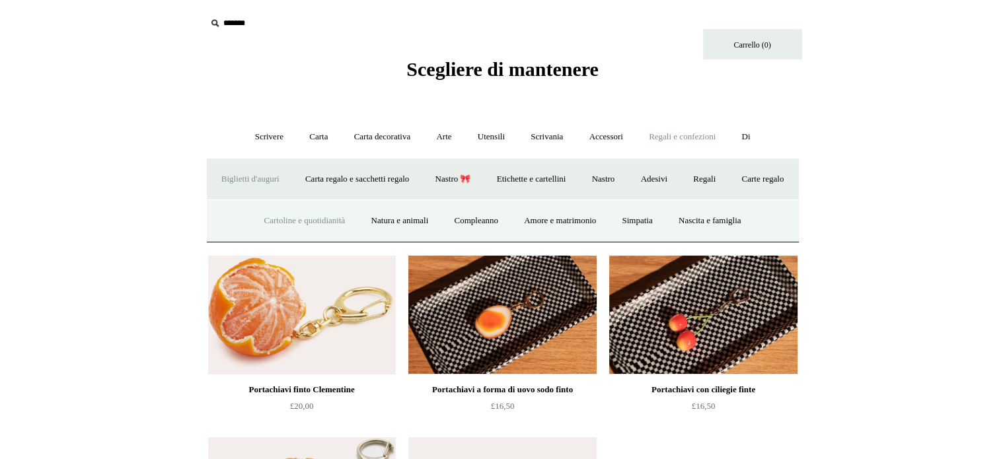
click at [284, 225] on font "Cartoline e quotidianità" at bounding box center [304, 220] width 81 height 10
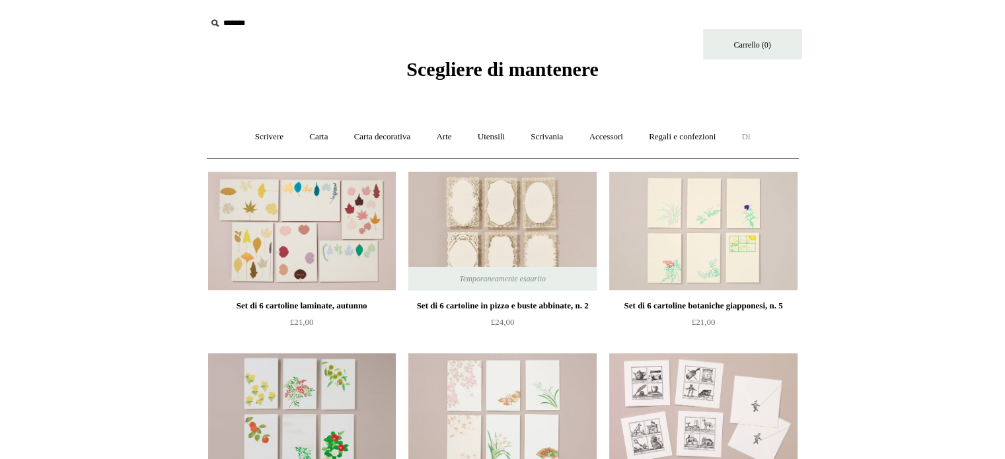
click at [750, 137] on font "Di" at bounding box center [745, 136] width 9 height 10
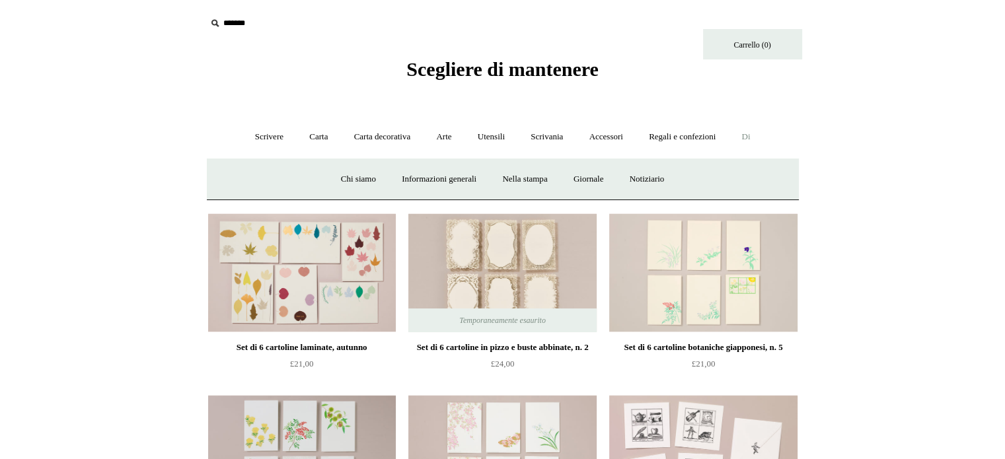
click at [421, 60] on font "Scegliere di mantenere" at bounding box center [502, 69] width 192 height 22
